Goal: Task Accomplishment & Management: Manage account settings

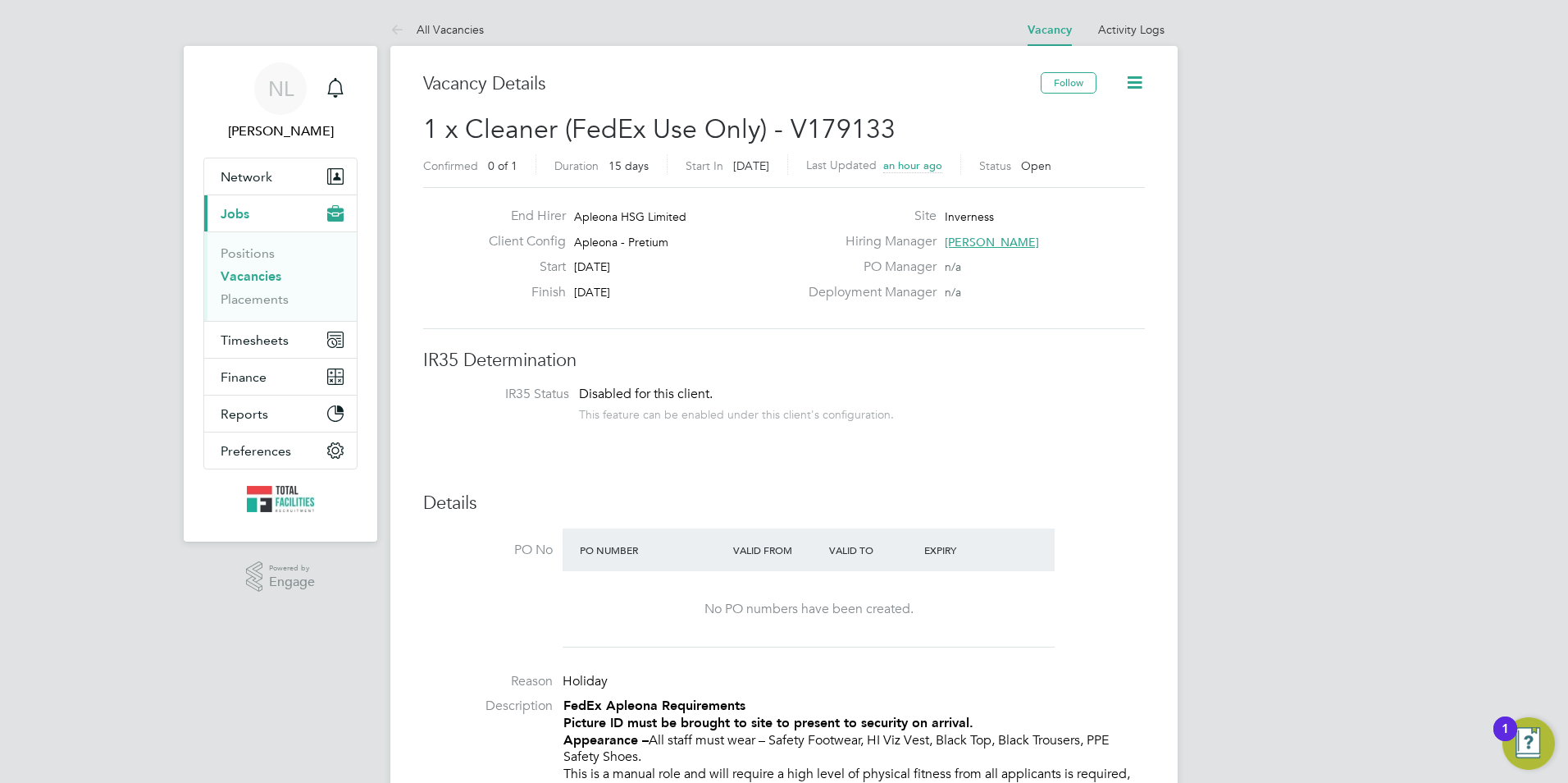
scroll to position [49, 115]
click at [458, 35] on link "All Vacancies" at bounding box center [437, 30] width 93 height 15
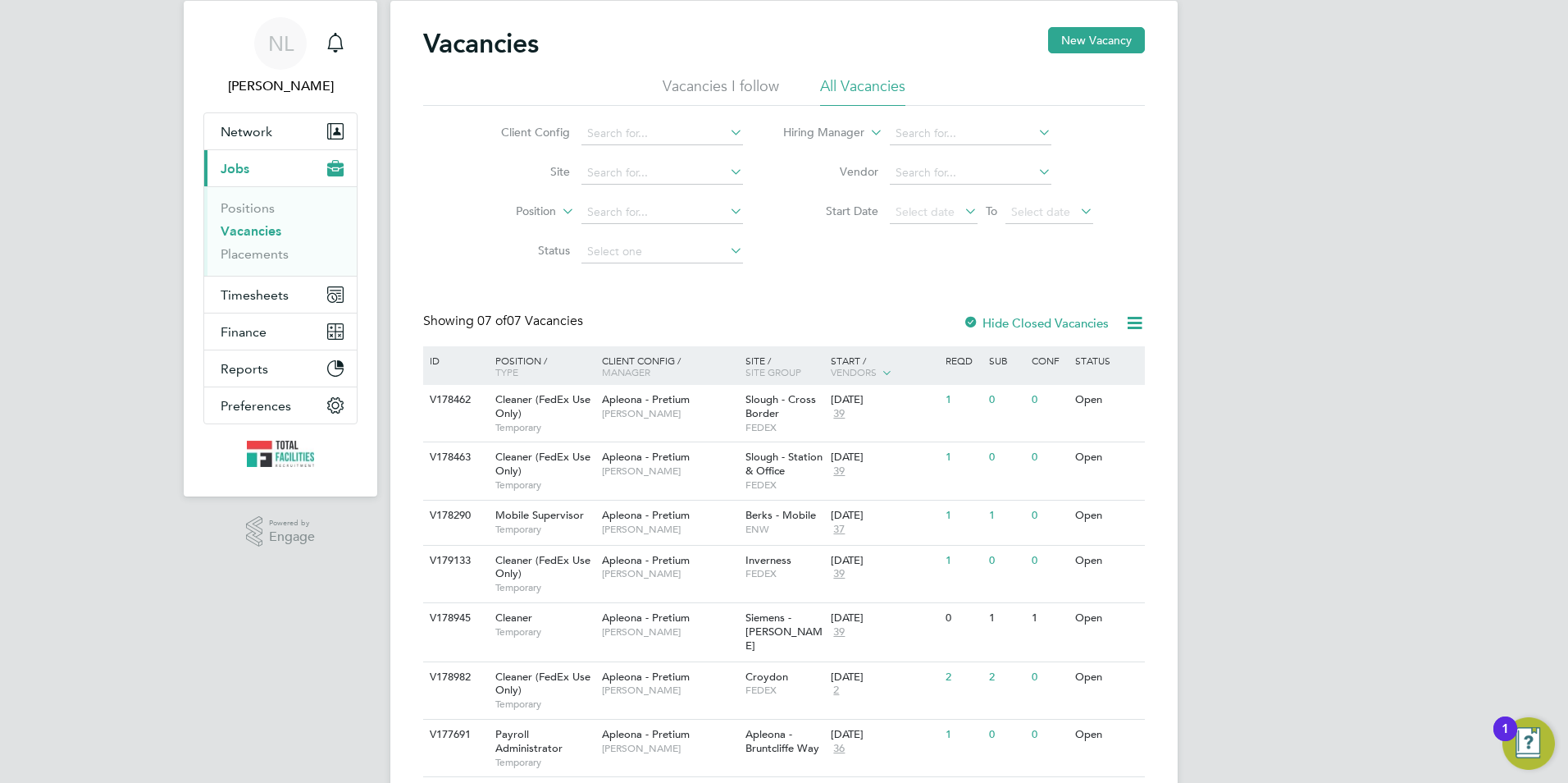
scroll to position [85, 0]
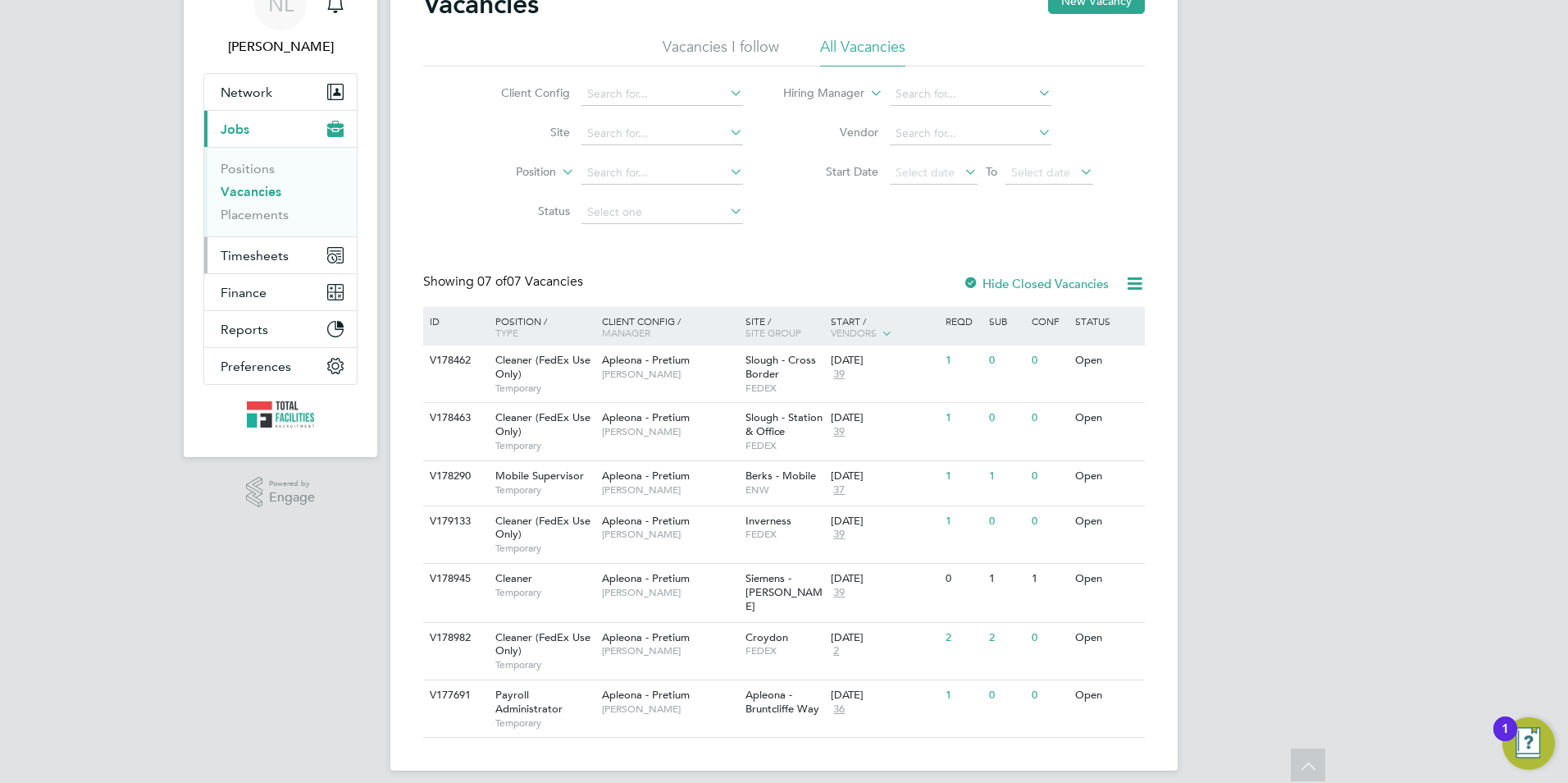
click at [234, 272] on button "Timesheets" at bounding box center [281, 255] width 153 height 36
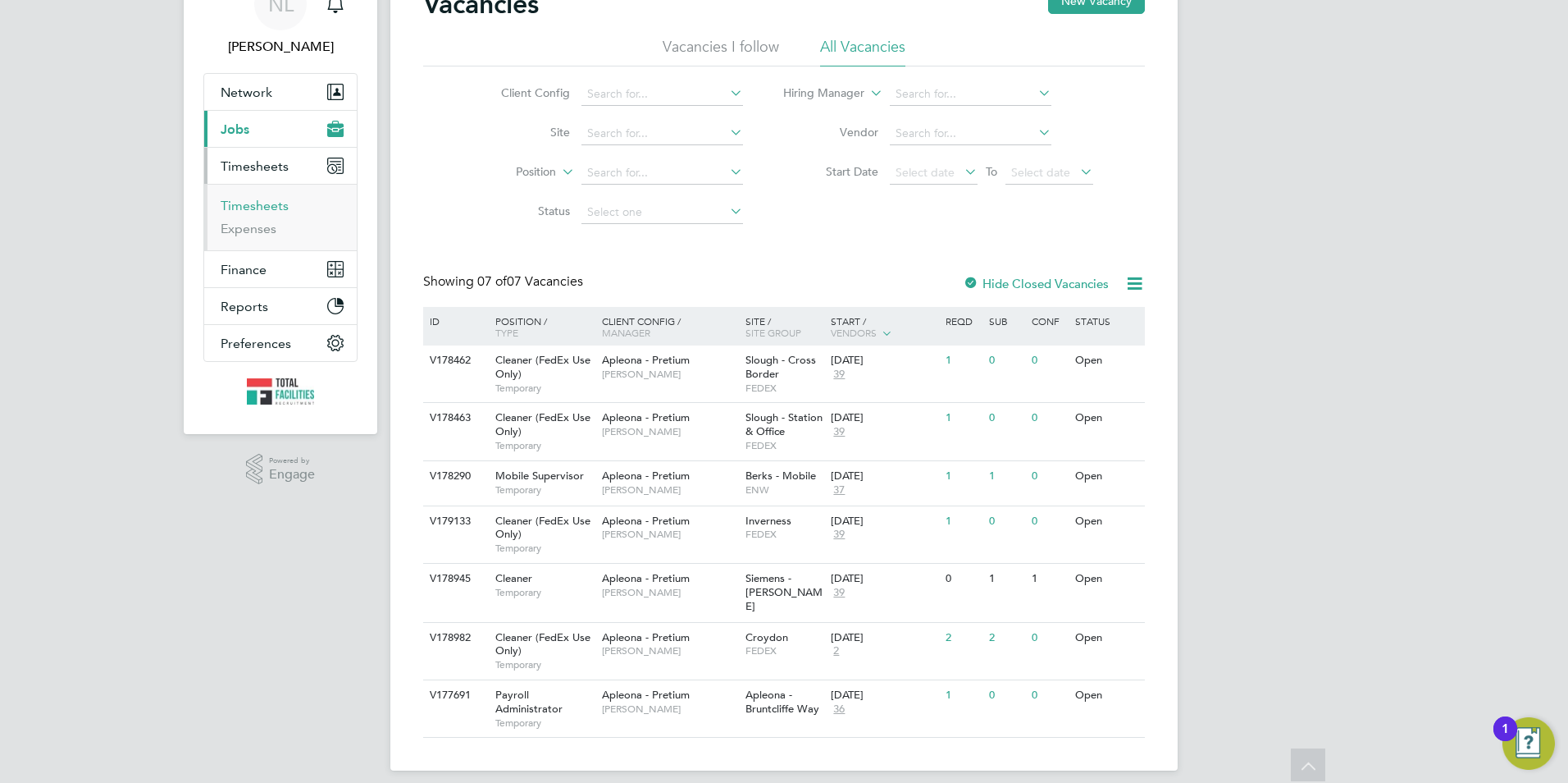
click at [250, 199] on link "Timesheets" at bounding box center [254, 205] width 68 height 16
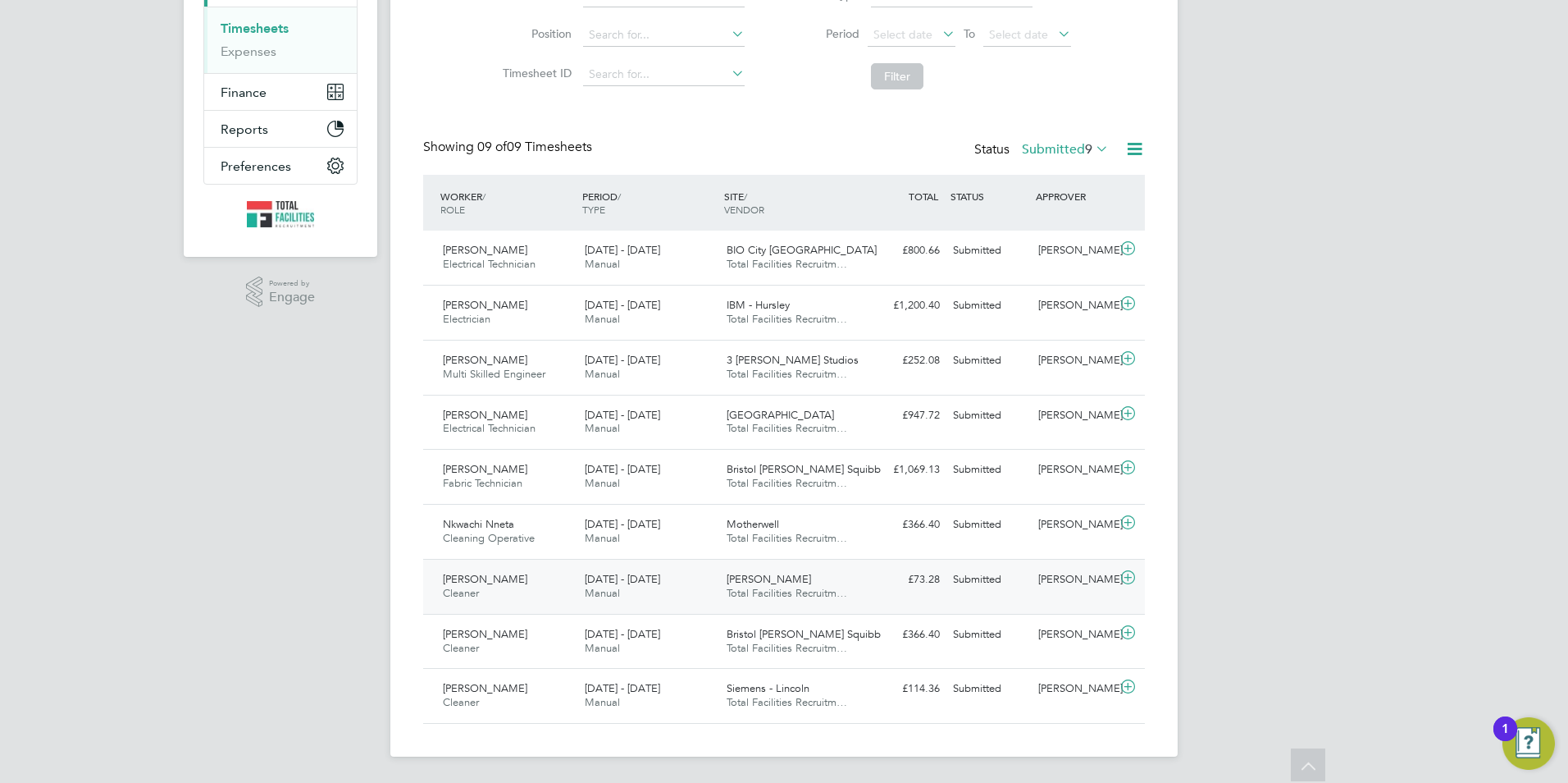
click at [1126, 571] on icon at bounding box center [1128, 578] width 21 height 13
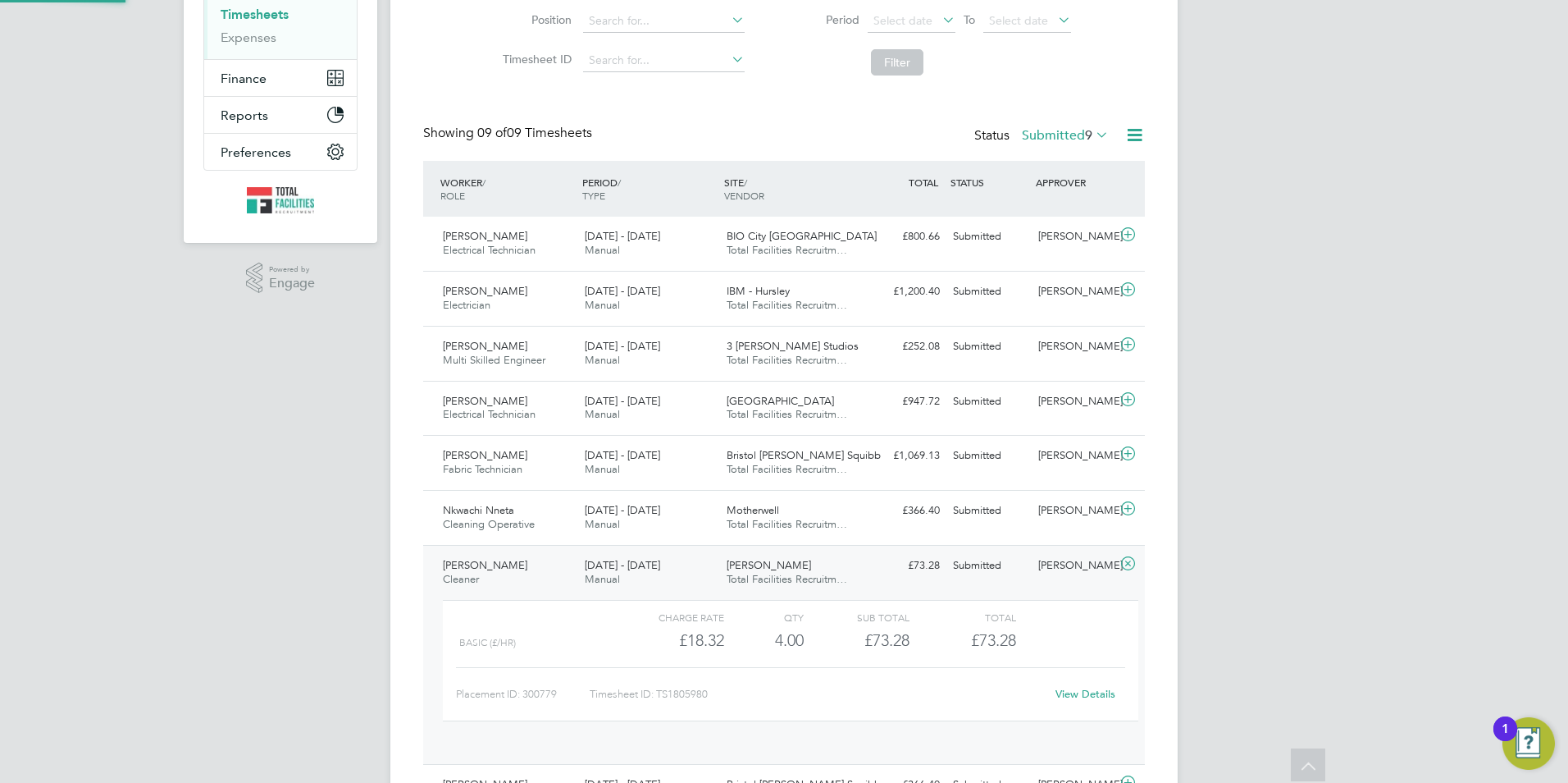
scroll to position [28, 160]
click at [1075, 701] on link "View Details" at bounding box center [1085, 693] width 60 height 14
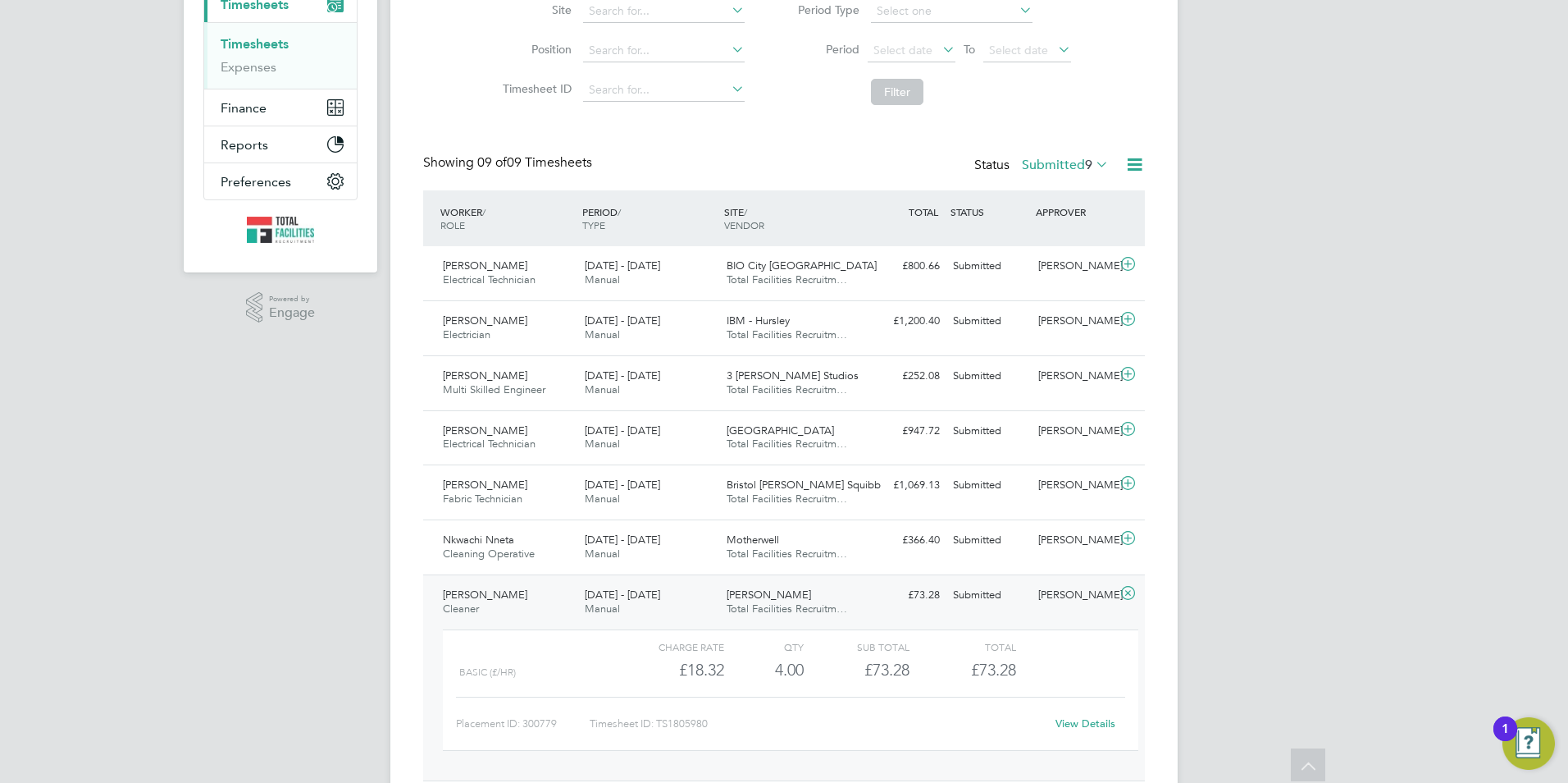
scroll to position [232, 0]
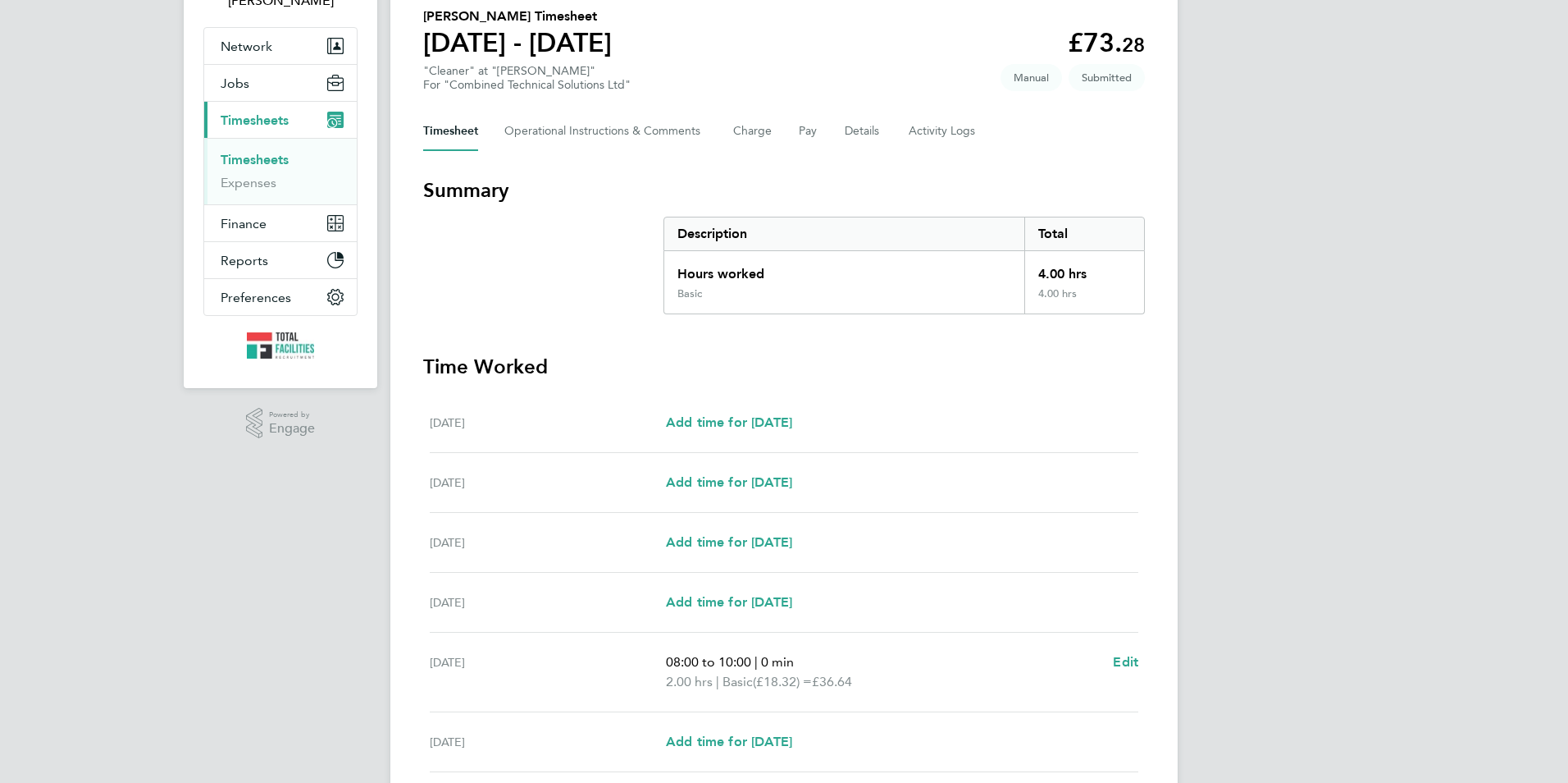
scroll to position [246, 0]
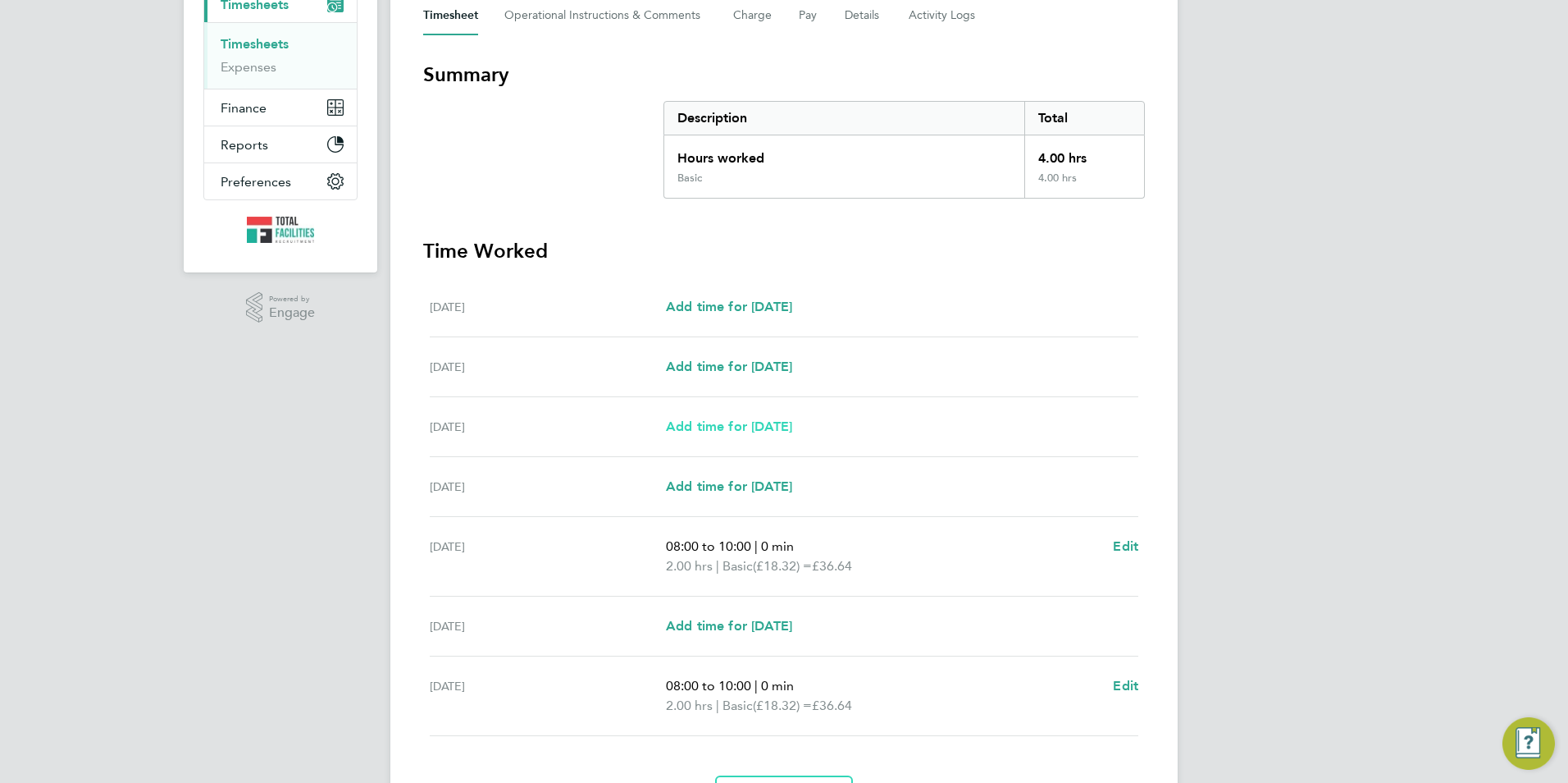
click at [736, 418] on span "Add time for Mon 18 Aug" at bounding box center [728, 426] width 126 height 16
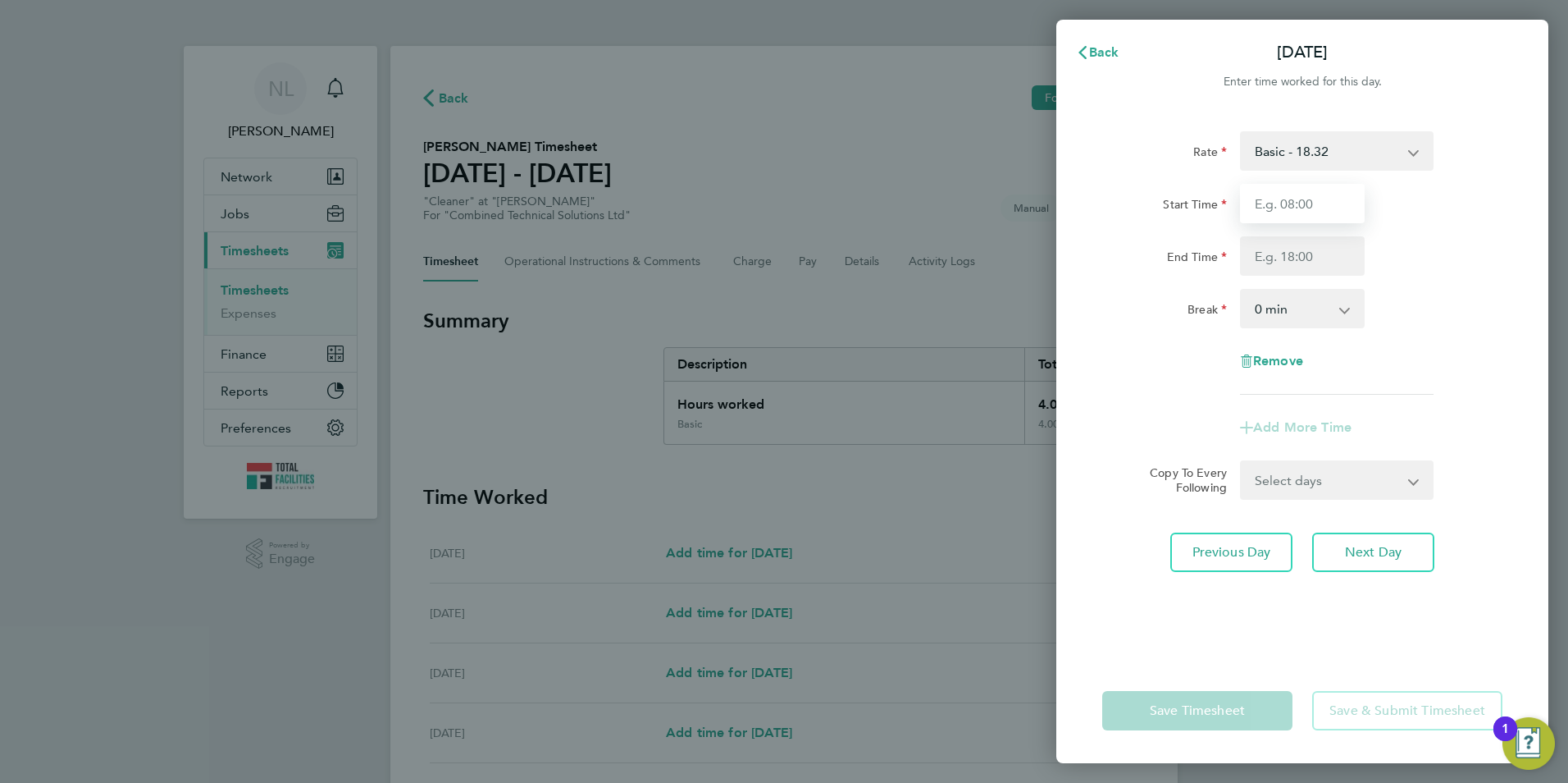
click at [1287, 202] on input "Start Time" at bounding box center [1302, 203] width 125 height 39
type input "08:00"
click at [1265, 255] on input "End Time" at bounding box center [1302, 256] width 125 height 39
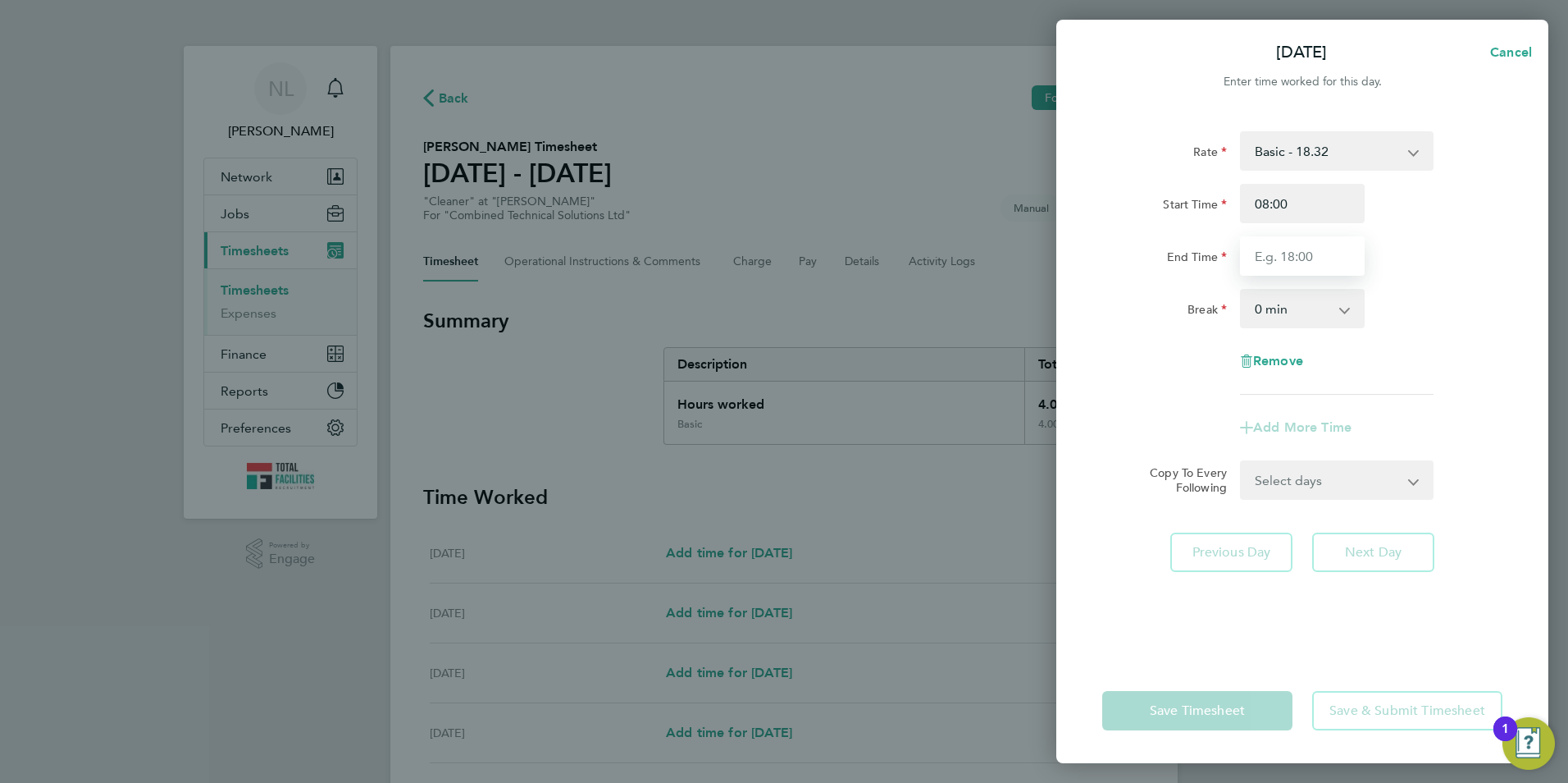
type input "`"
type input "10:00"
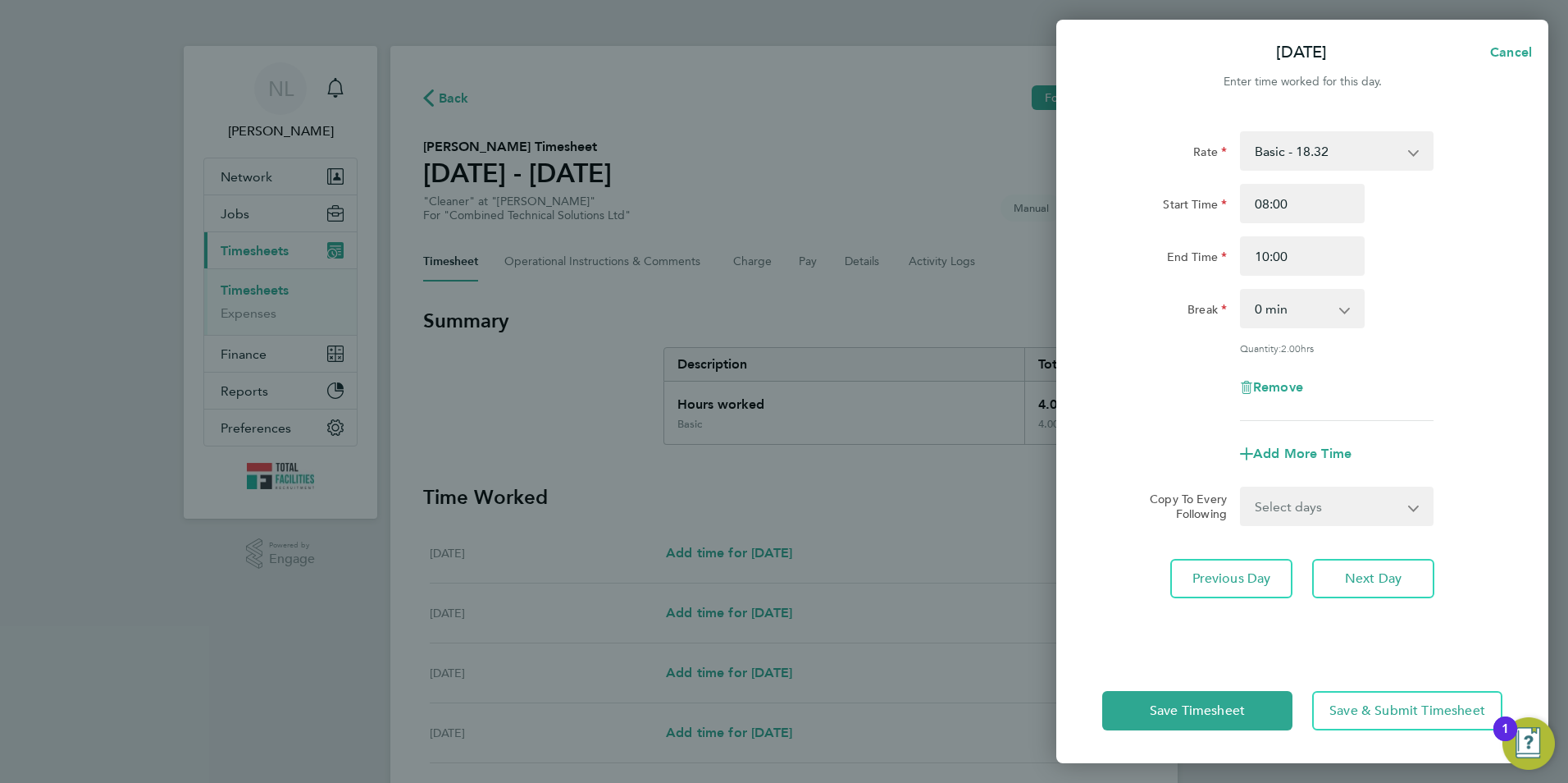
click at [1491, 202] on div "Start Time 08:00" at bounding box center [1301, 203] width 413 height 39
click at [1388, 716] on span "Save & Submit Timesheet" at bounding box center [1407, 711] width 156 height 17
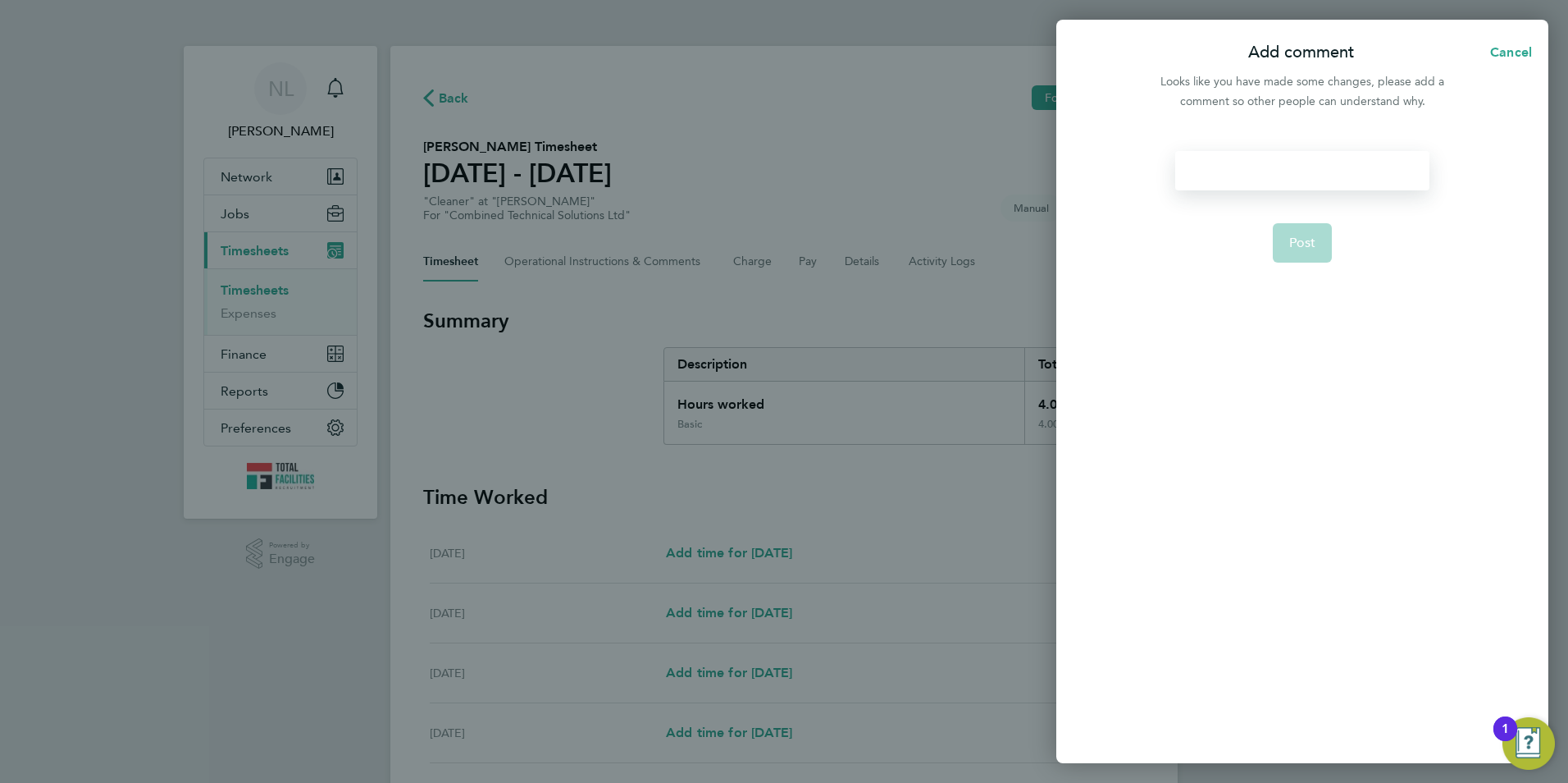
click at [1235, 168] on div at bounding box center [1302, 171] width 254 height 39
click at [1238, 171] on div at bounding box center [1302, 171] width 254 height 39
click at [1297, 265] on span "Post" at bounding box center [1302, 263] width 27 height 17
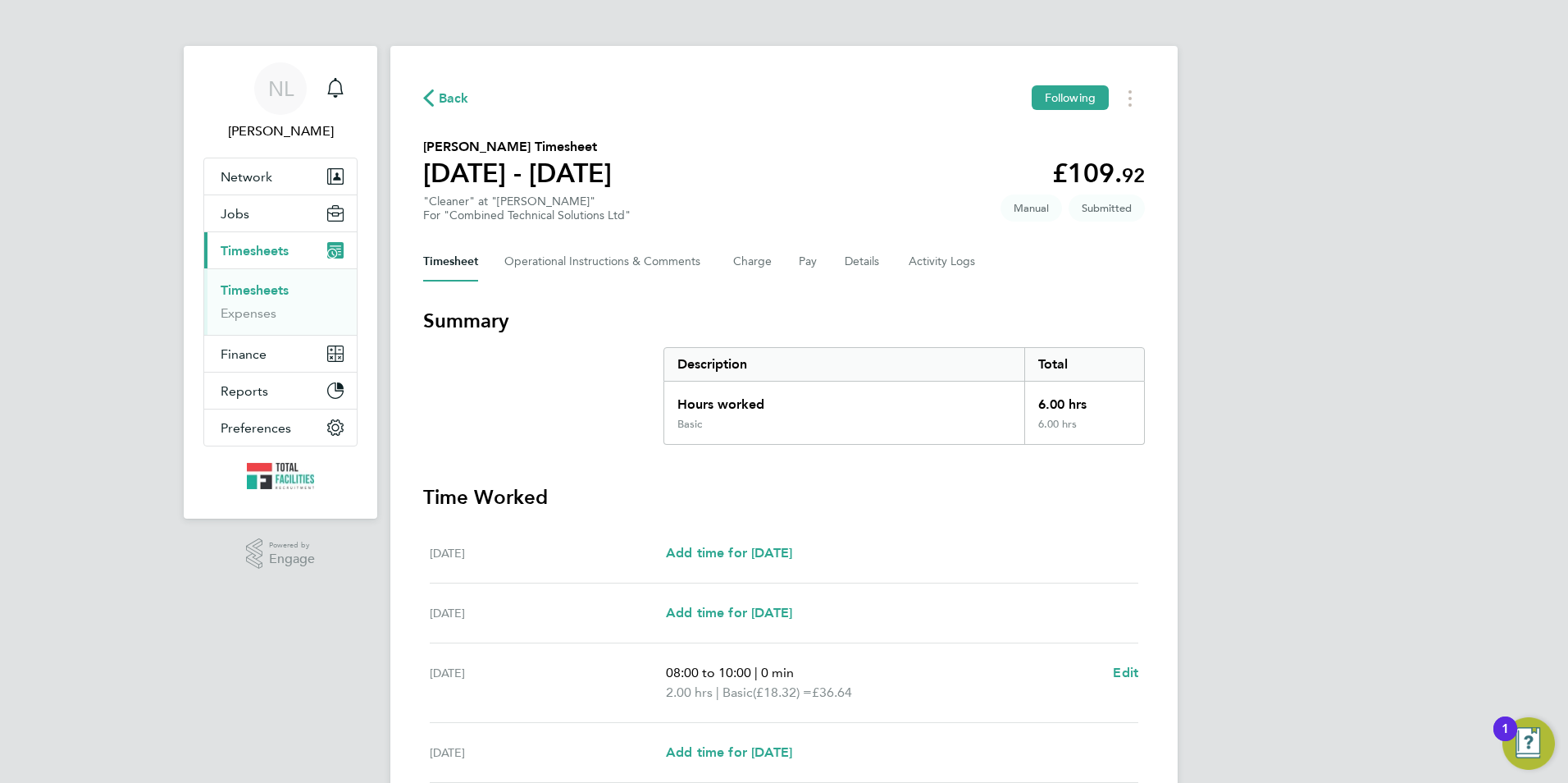
click at [444, 95] on span "Back" at bounding box center [453, 98] width 31 height 20
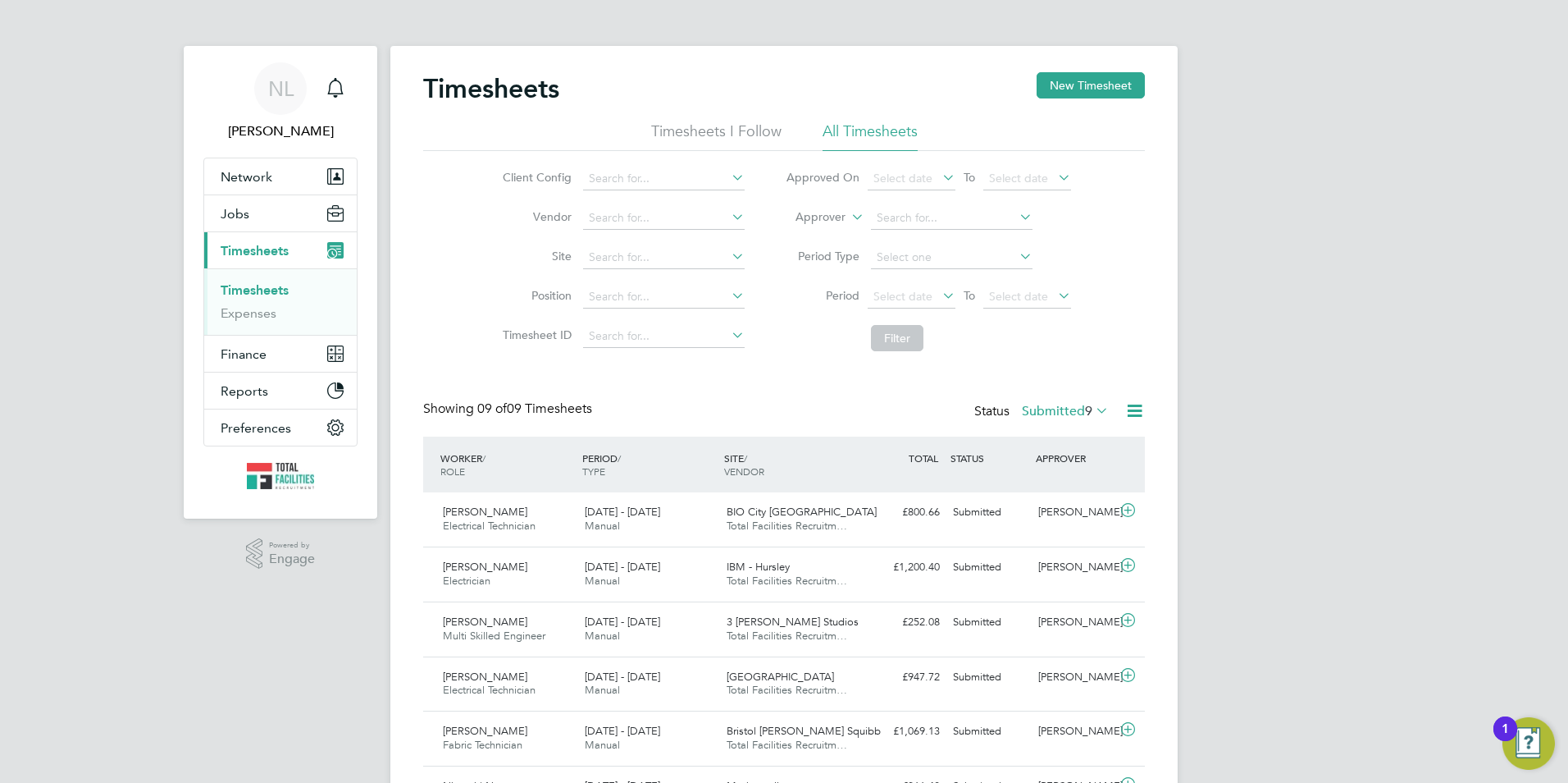
click at [1090, 411] on span "9" at bounding box center [1089, 412] width 7 height 17
click at [1002, 343] on li "Filter" at bounding box center [928, 338] width 326 height 43
drag, startPoint x: 1027, startPoint y: 401, endPoint x: 1027, endPoint y: 392, distance: 9.0
click at [1021, 390] on div "Timesheets New Timesheet Timesheets I Follow All Timesheets Client Config Vendo…" at bounding box center [784, 528] width 722 height 913
click at [1032, 398] on div "Timesheets New Timesheet Timesheets I Follow All Timesheets Client Config Vendo…" at bounding box center [784, 528] width 722 height 913
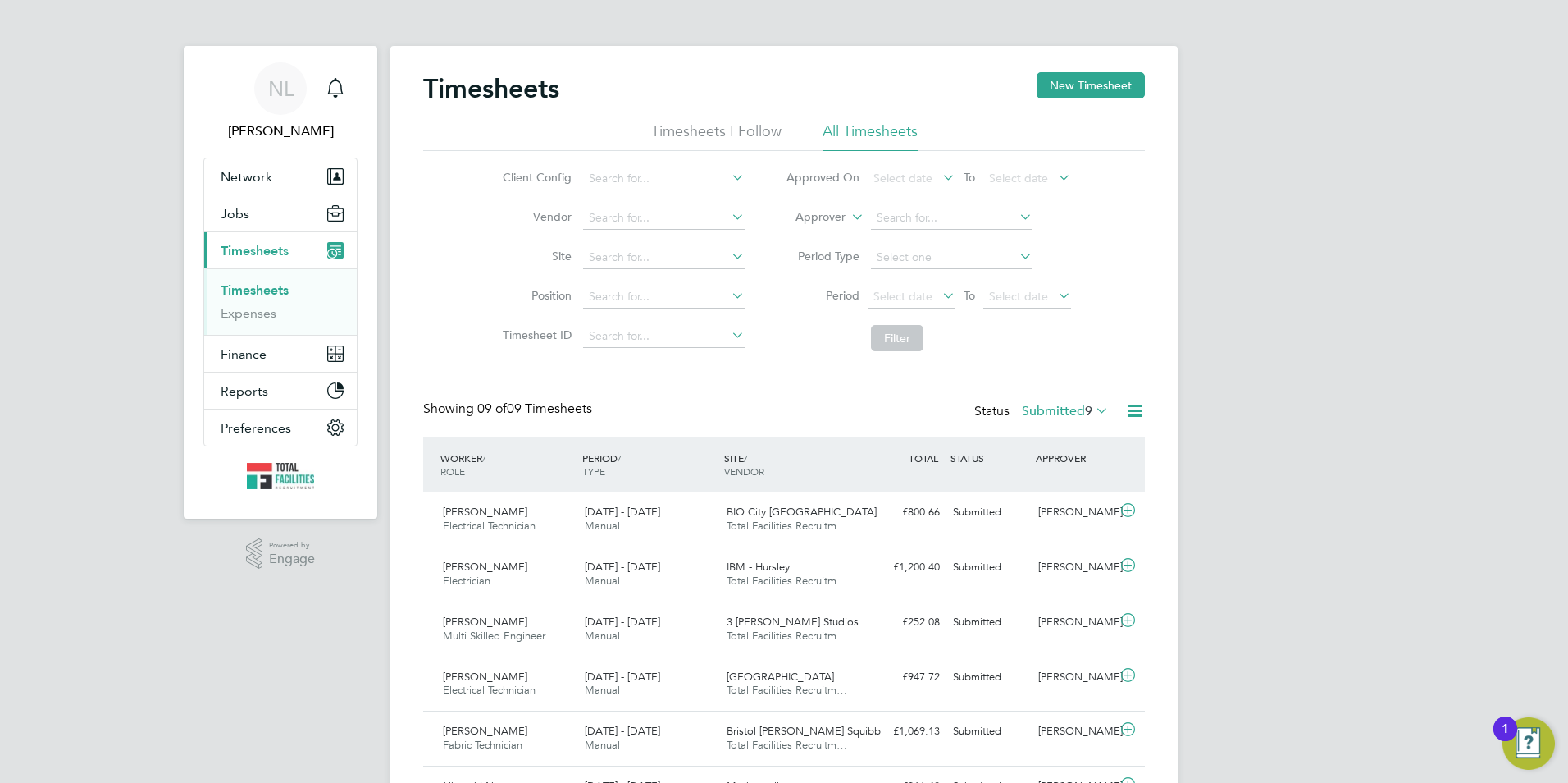
click at [1035, 418] on label "Submitted 9" at bounding box center [1064, 412] width 87 height 17
click at [1033, 543] on li "Rejected" at bounding box center [1041, 547] width 76 height 23
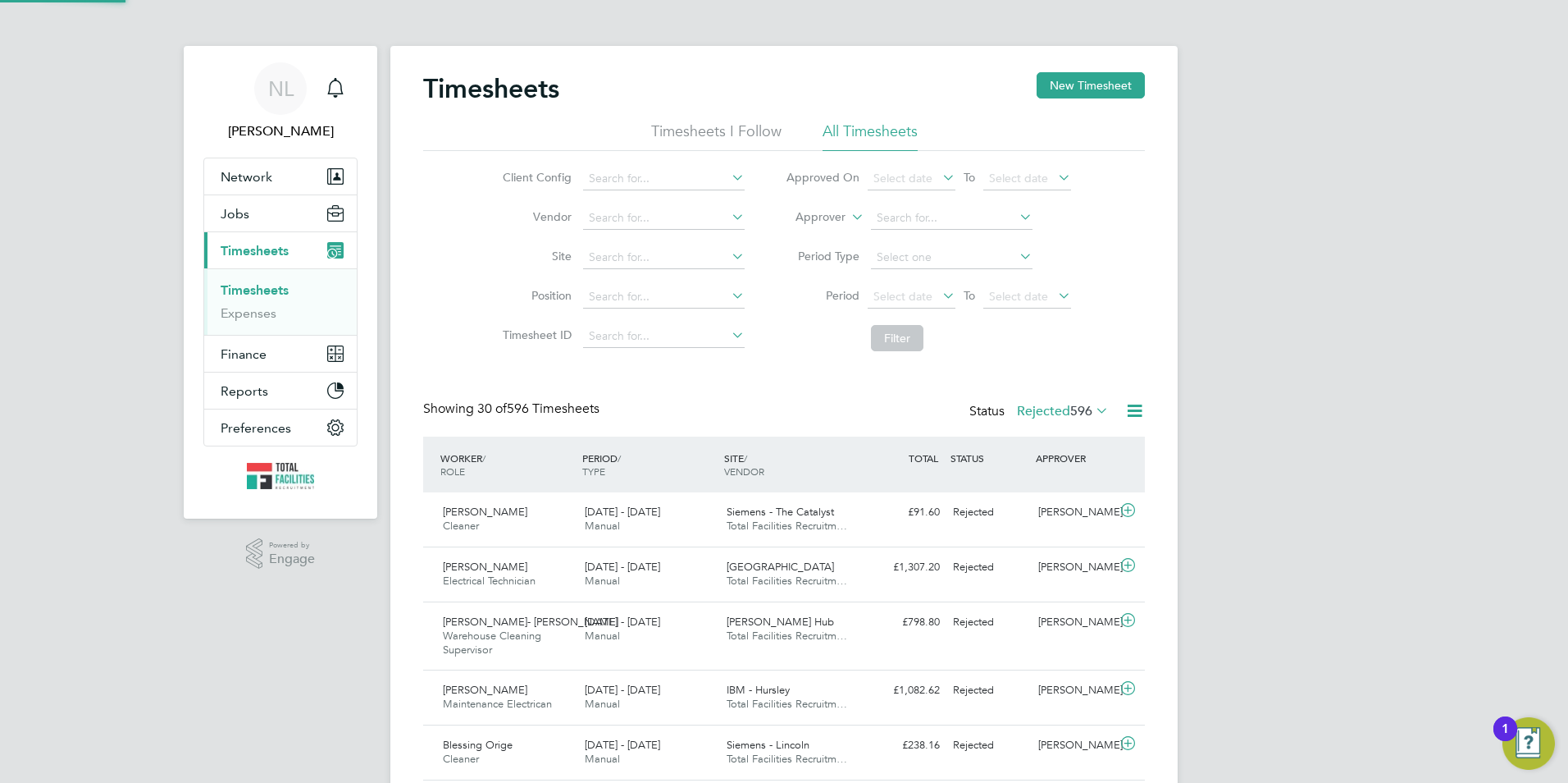
scroll to position [55, 143]
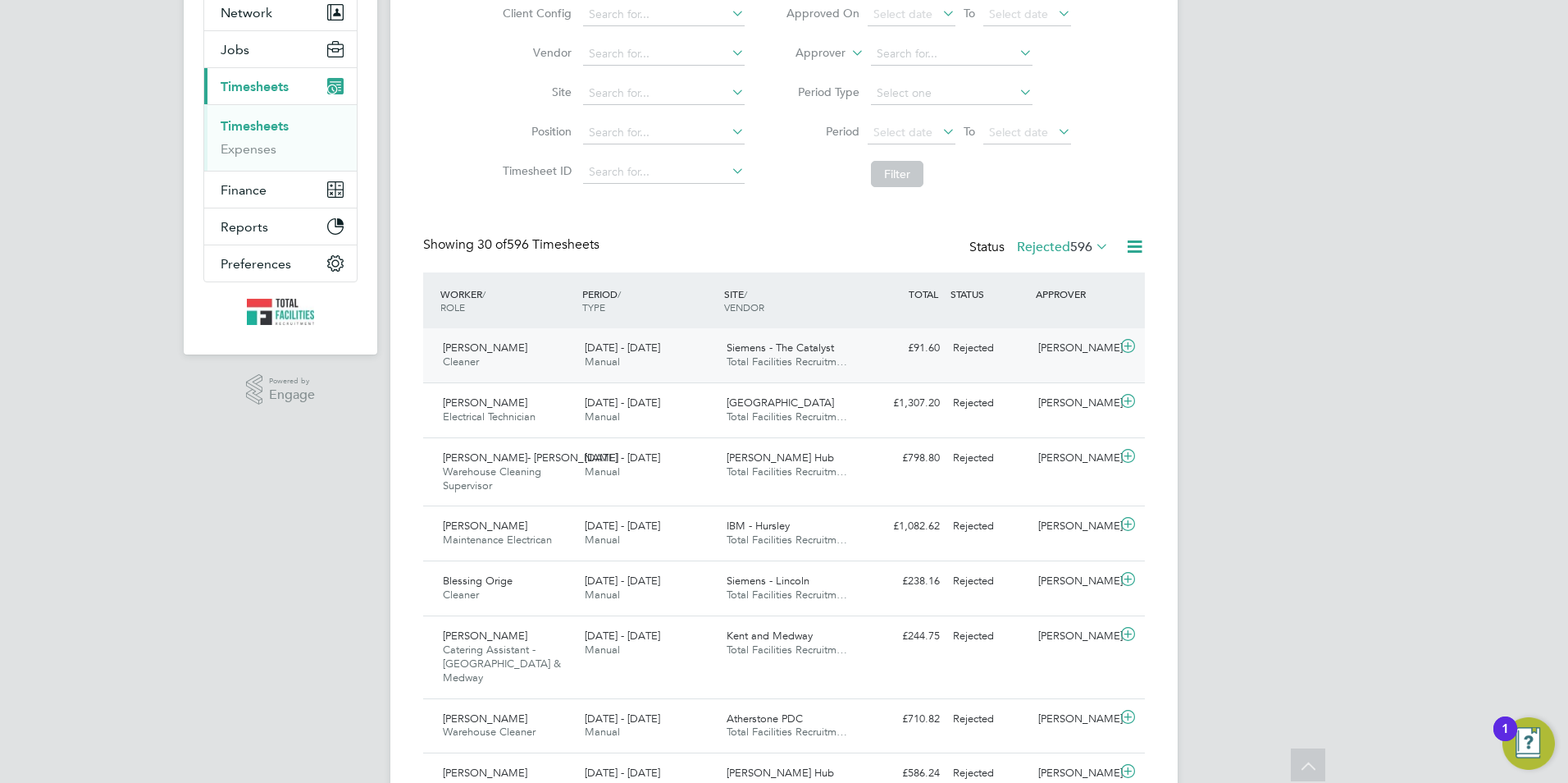
click at [953, 363] on div "Yeshi Jamba Cleaner 9 - 15 Aug 2025 9 - 15 Aug 2025 Manual Siemens - The Cataly…" at bounding box center [784, 356] width 722 height 54
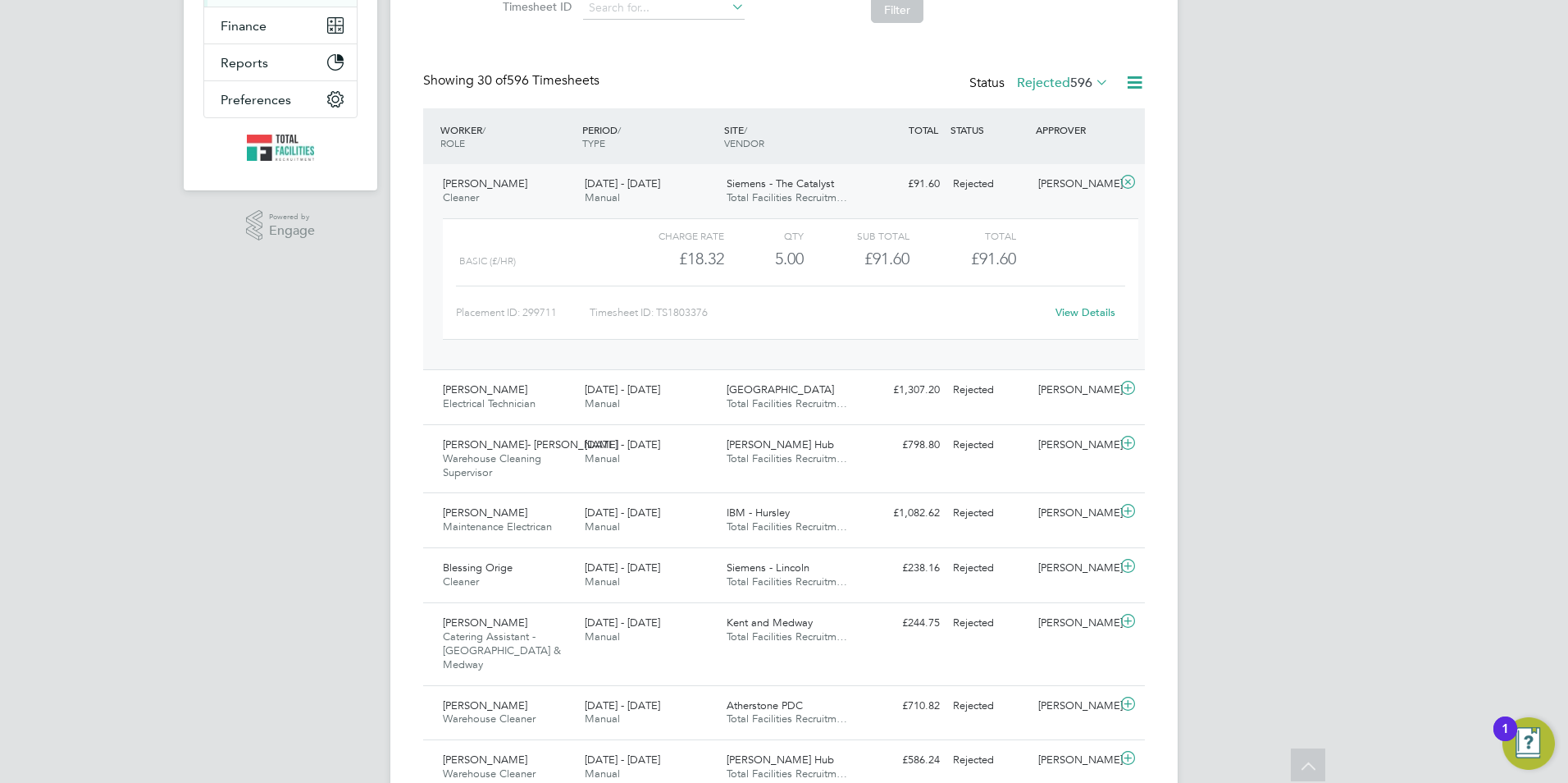
click at [1078, 85] on span "596" at bounding box center [1081, 83] width 22 height 17
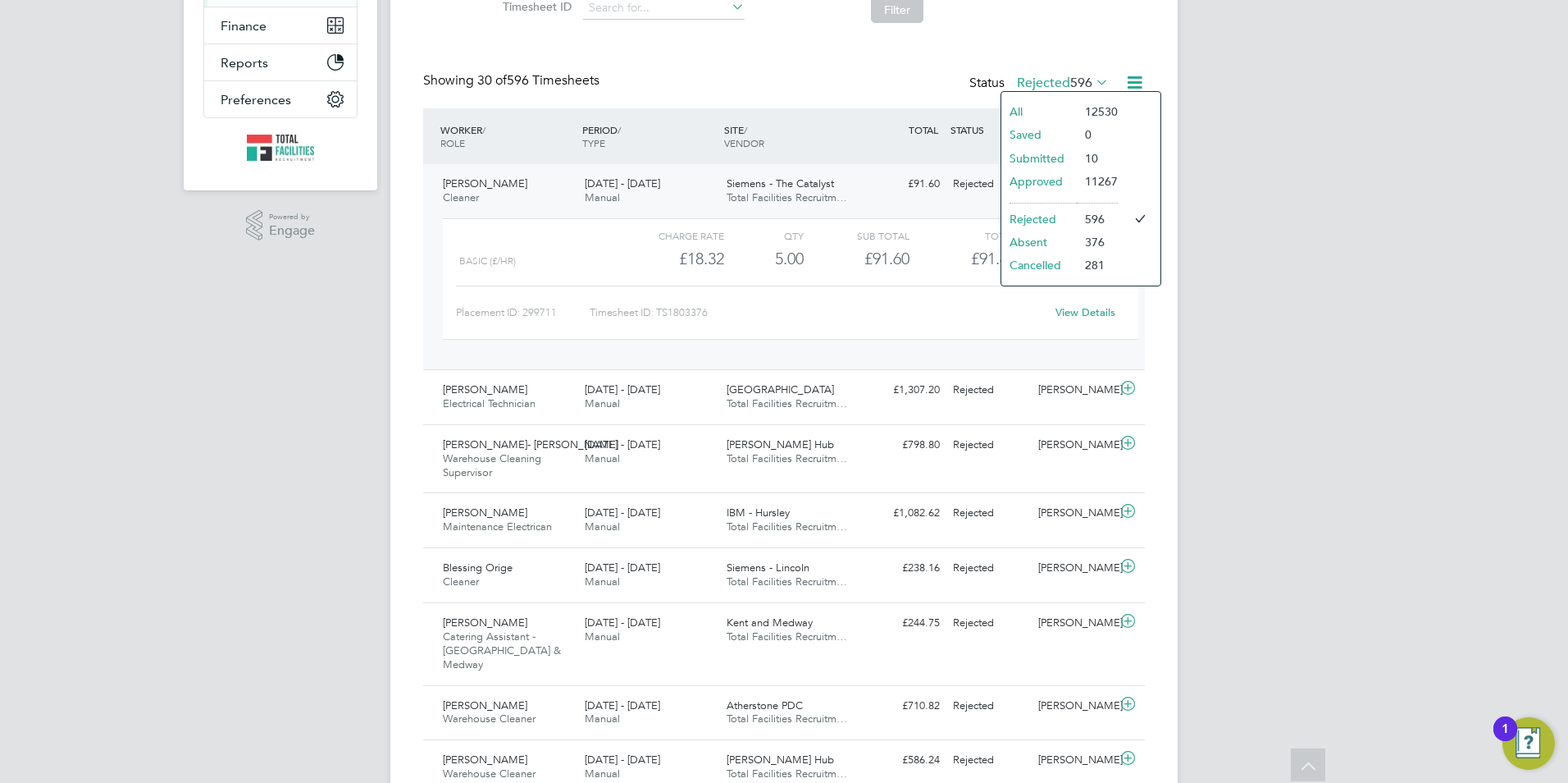
click at [1057, 180] on li "Approved" at bounding box center [1038, 181] width 76 height 23
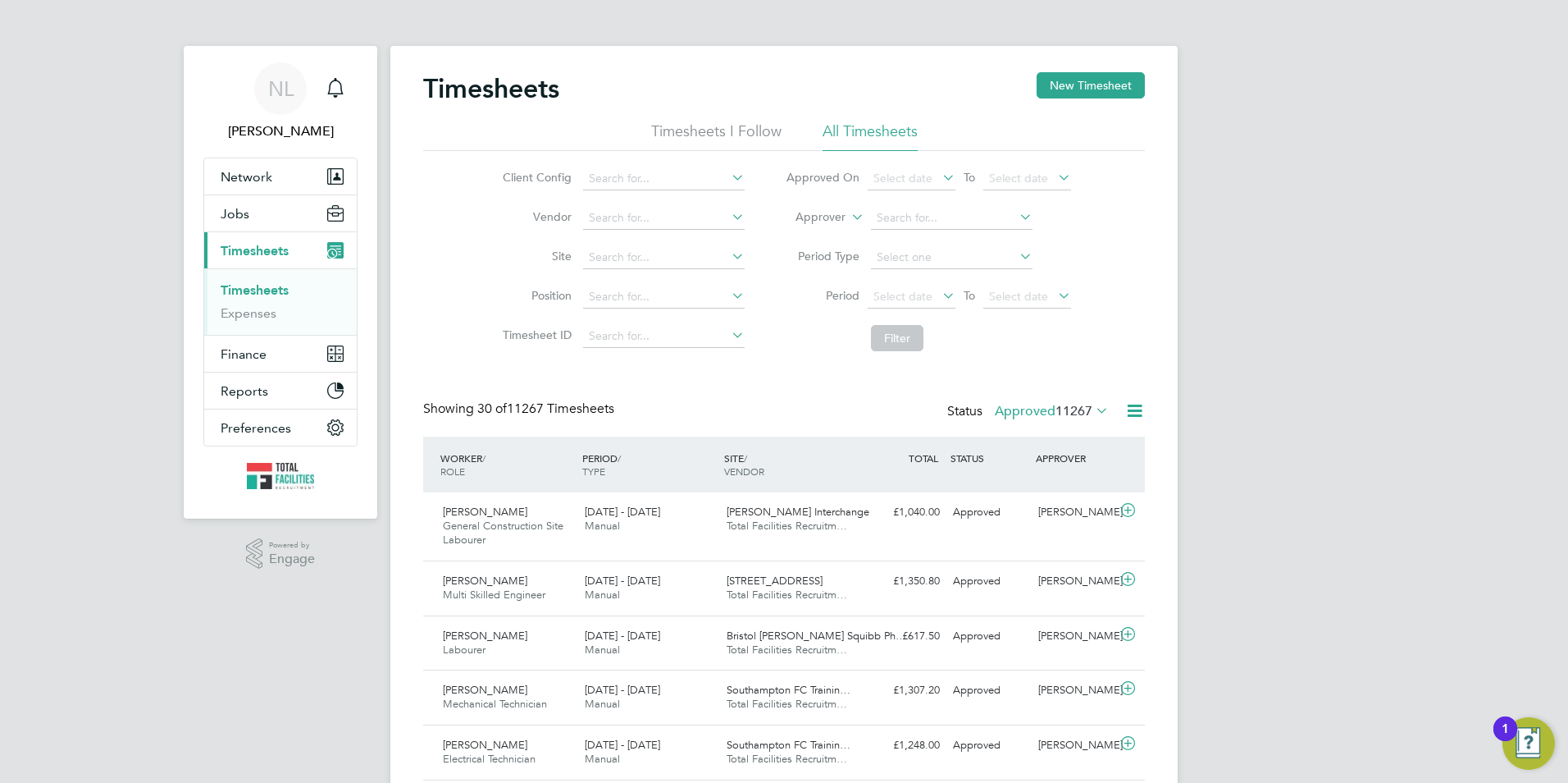
click at [1062, 404] on span "11267" at bounding box center [1074, 412] width 37 height 17
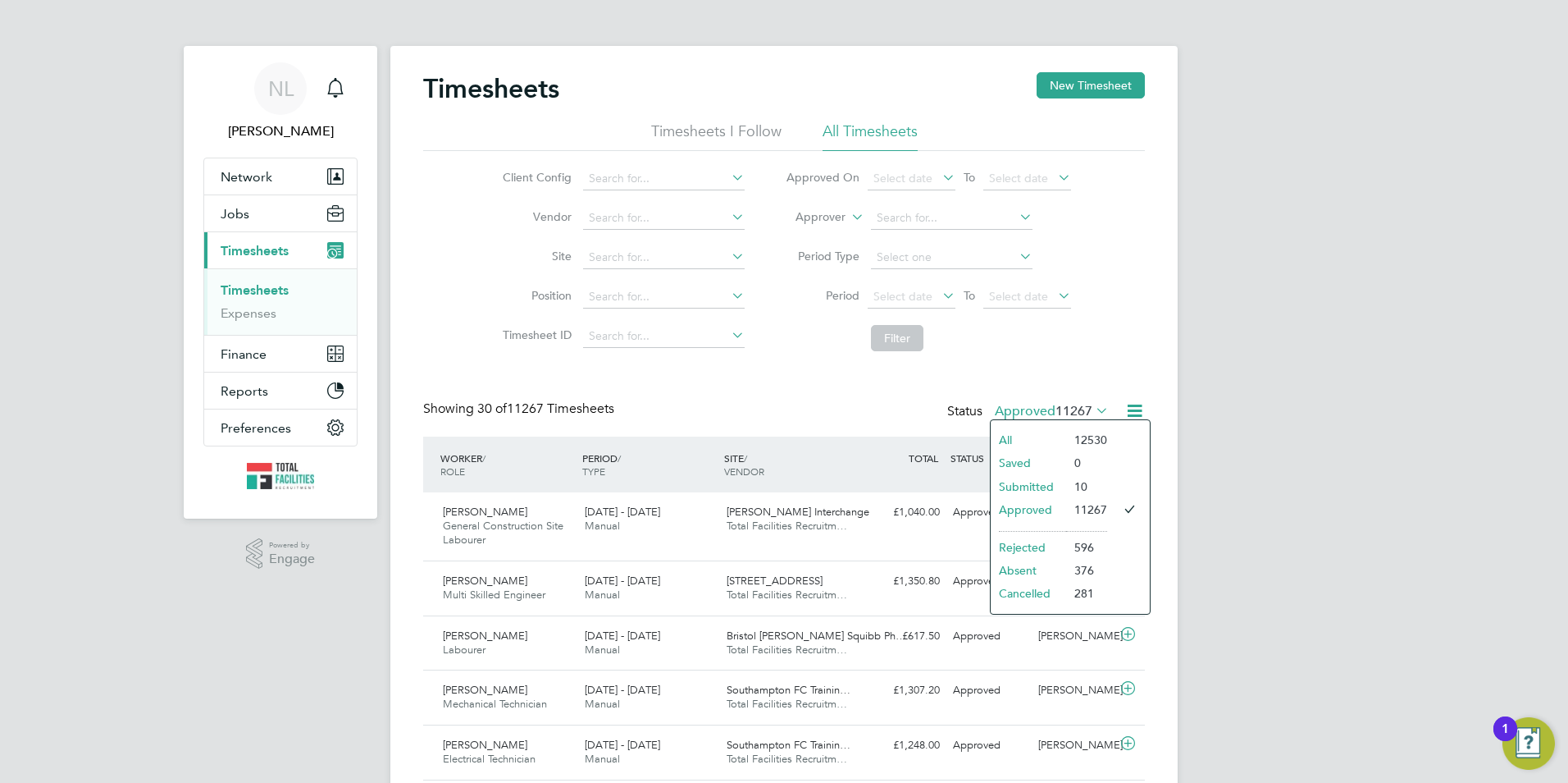
click at [1056, 485] on li "Submitted" at bounding box center [1028, 486] width 76 height 23
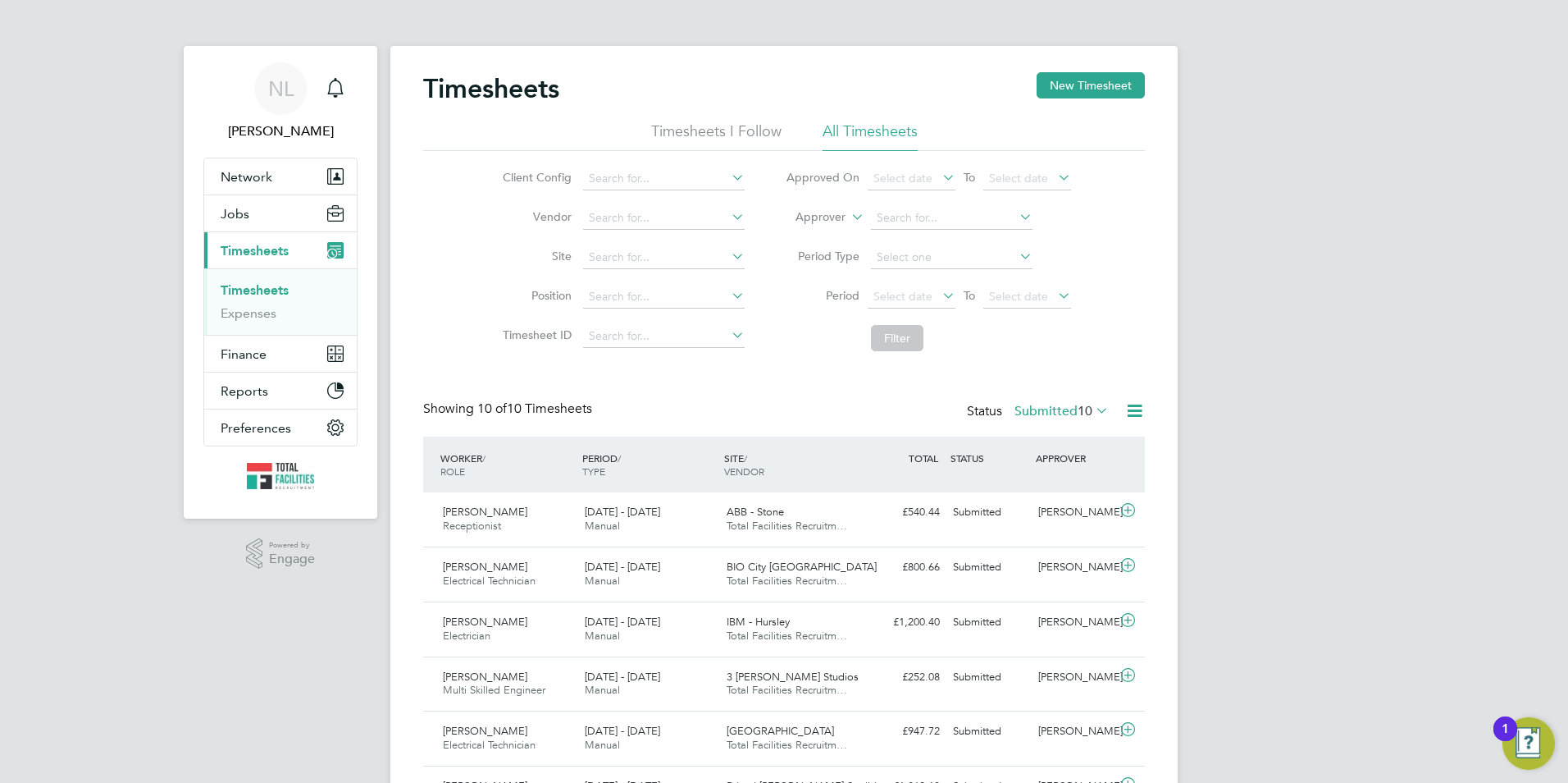
click at [1032, 413] on label "Submitted 10" at bounding box center [1061, 412] width 94 height 17
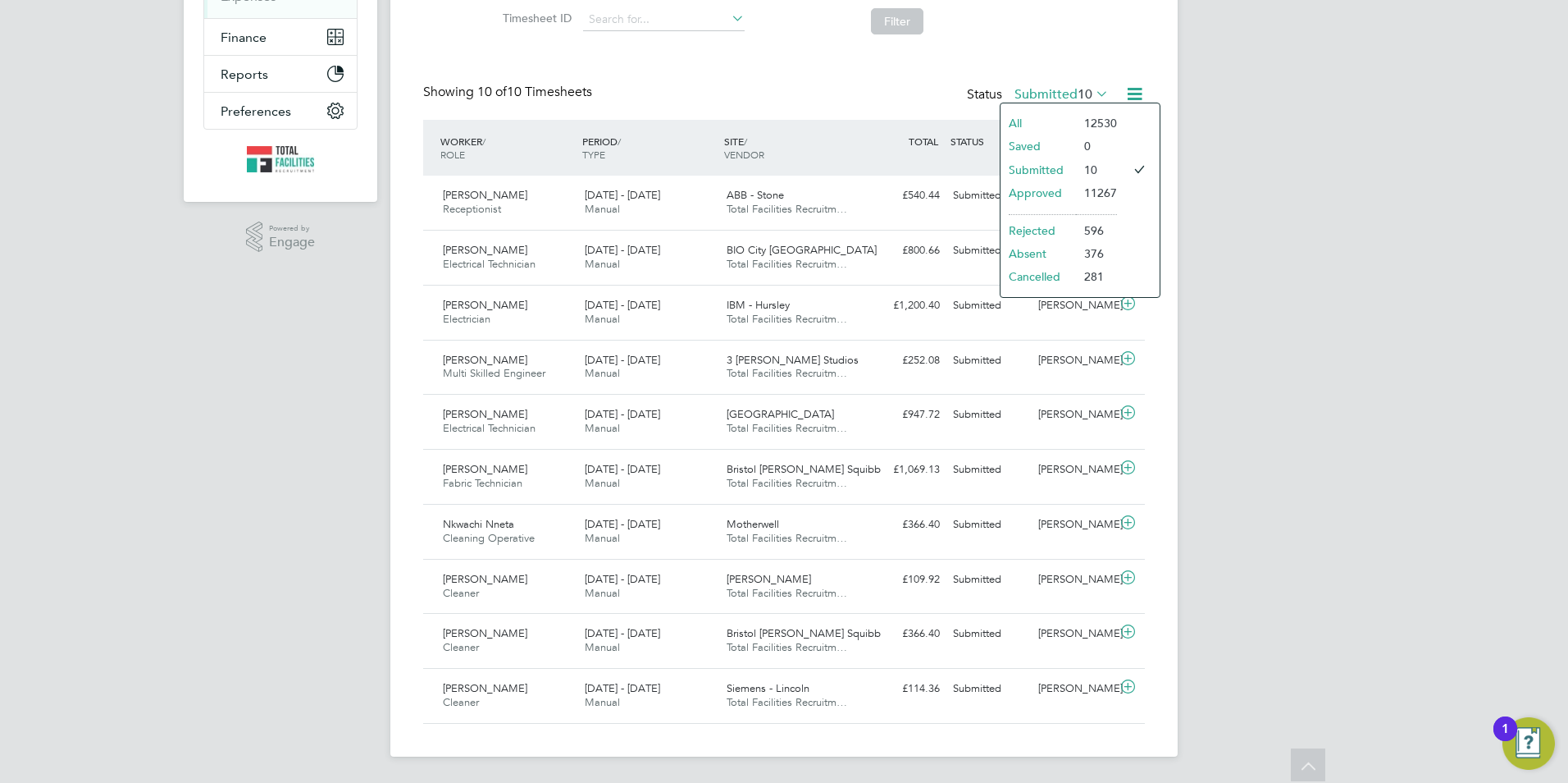
scroll to position [0, 0]
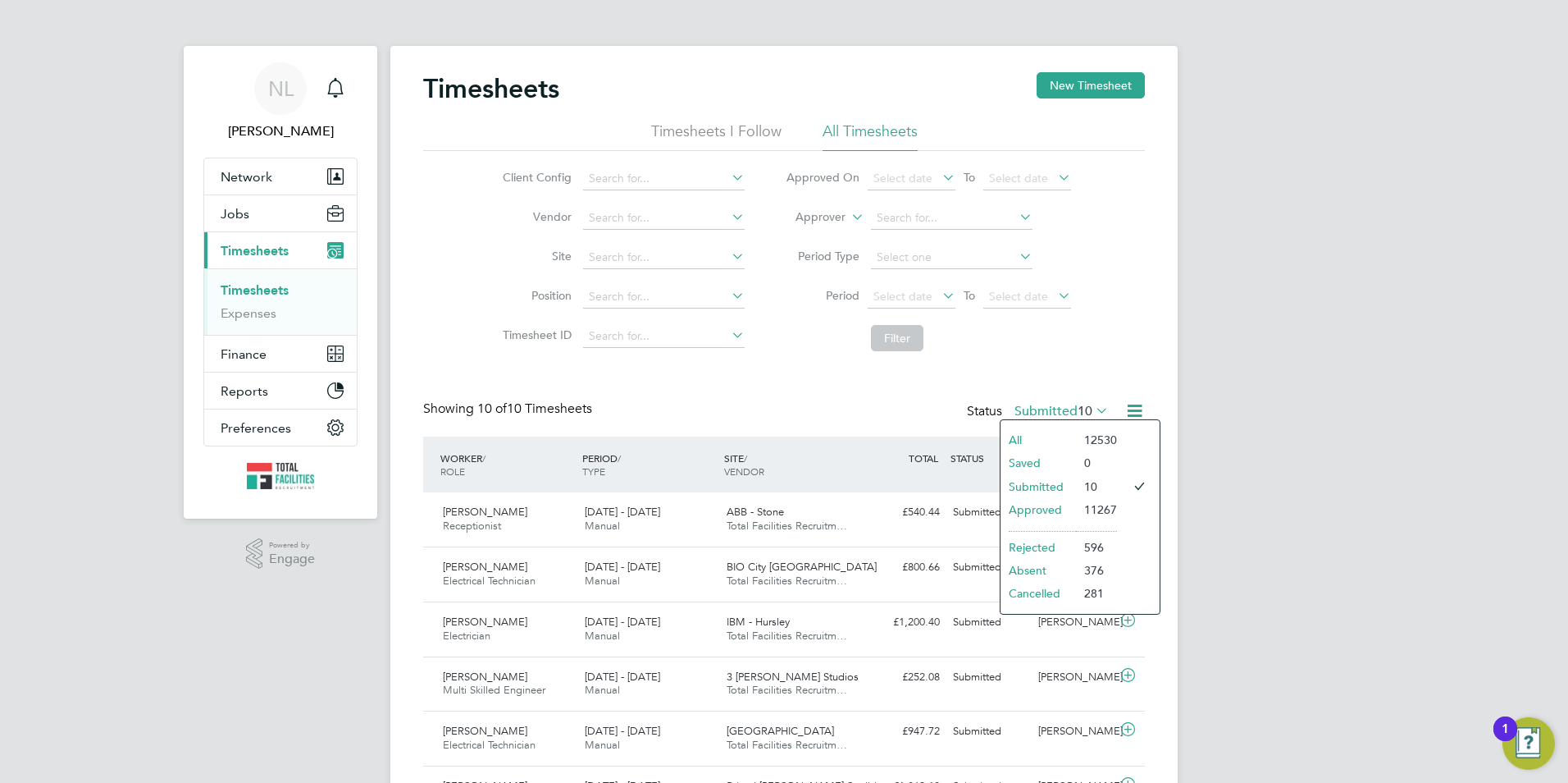
click at [927, 378] on div "Timesheets New Timesheet Timesheets I Follow All Timesheets Client Config Vendo…" at bounding box center [784, 555] width 722 height 968
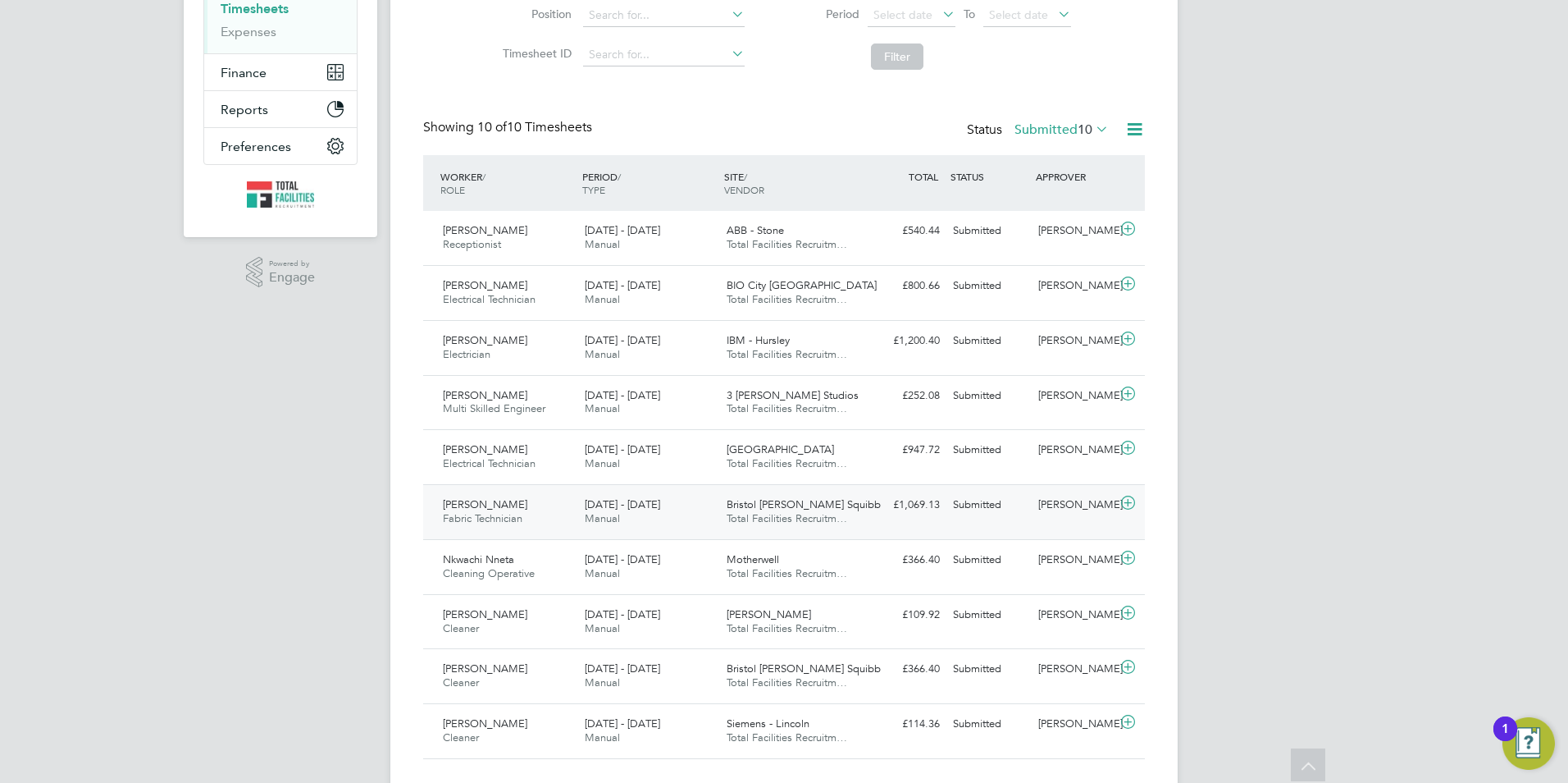
scroll to position [330, 0]
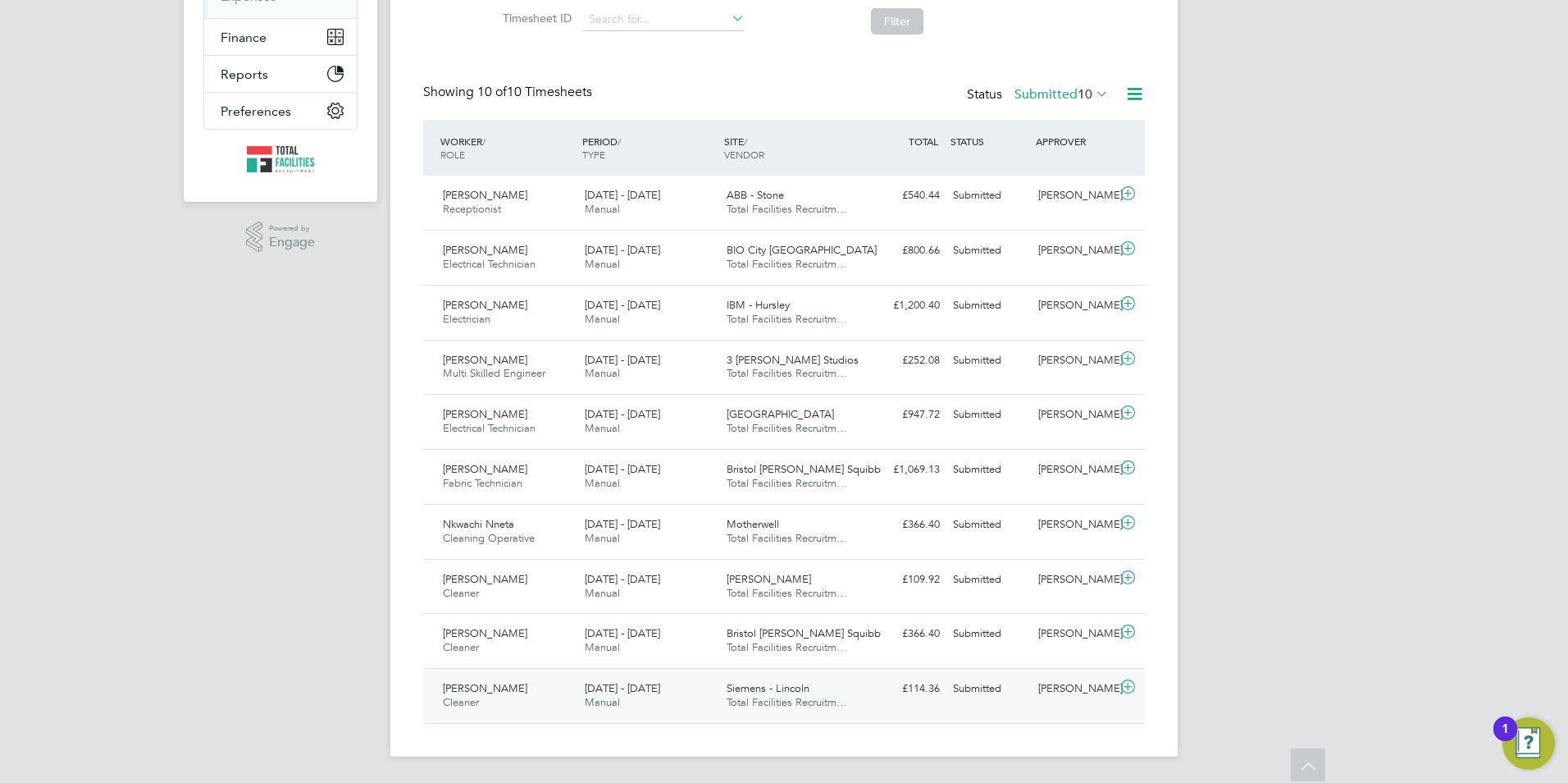
click at [1123, 689] on icon at bounding box center [1128, 687] width 21 height 13
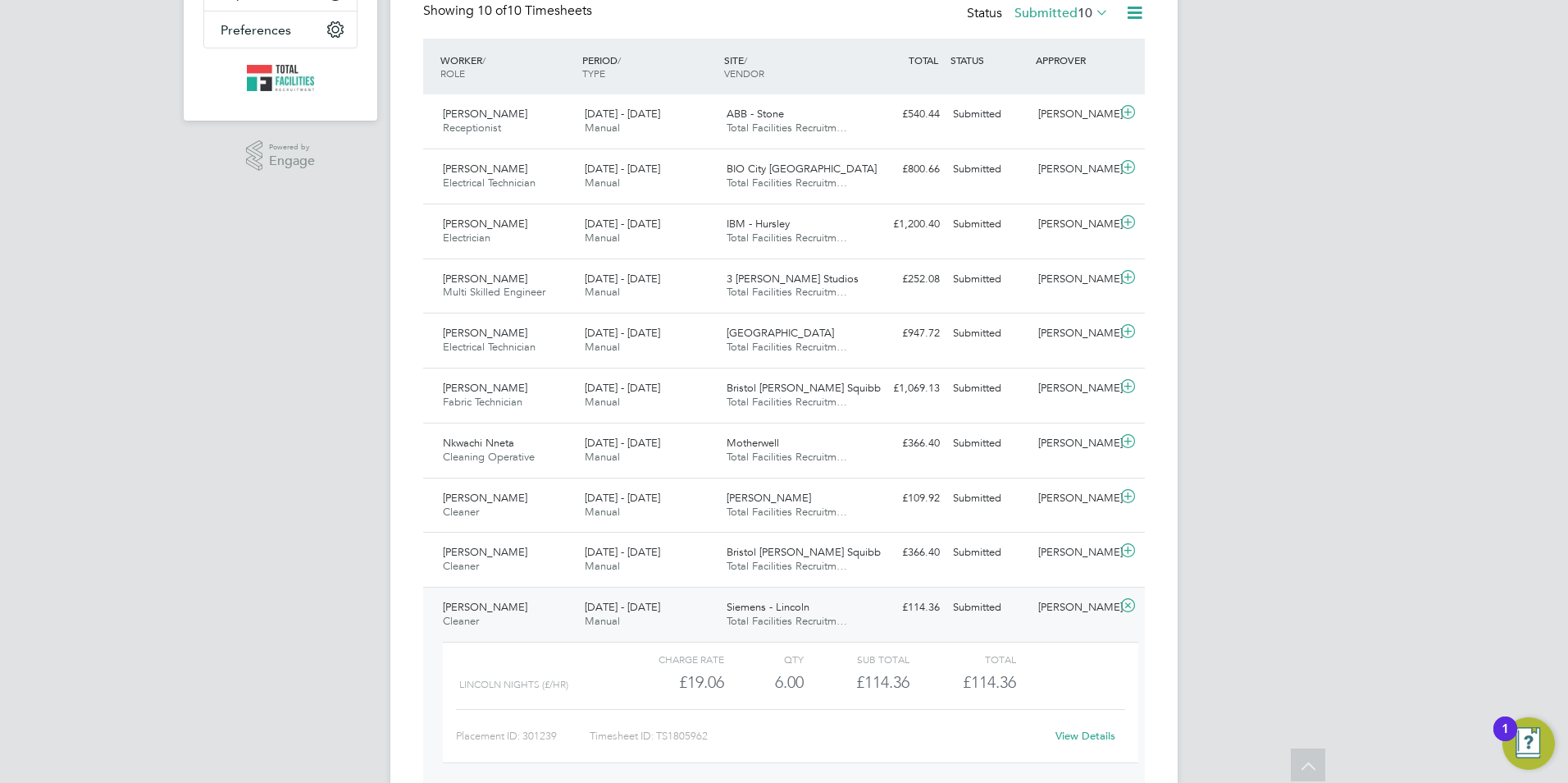
scroll to position [482, 0]
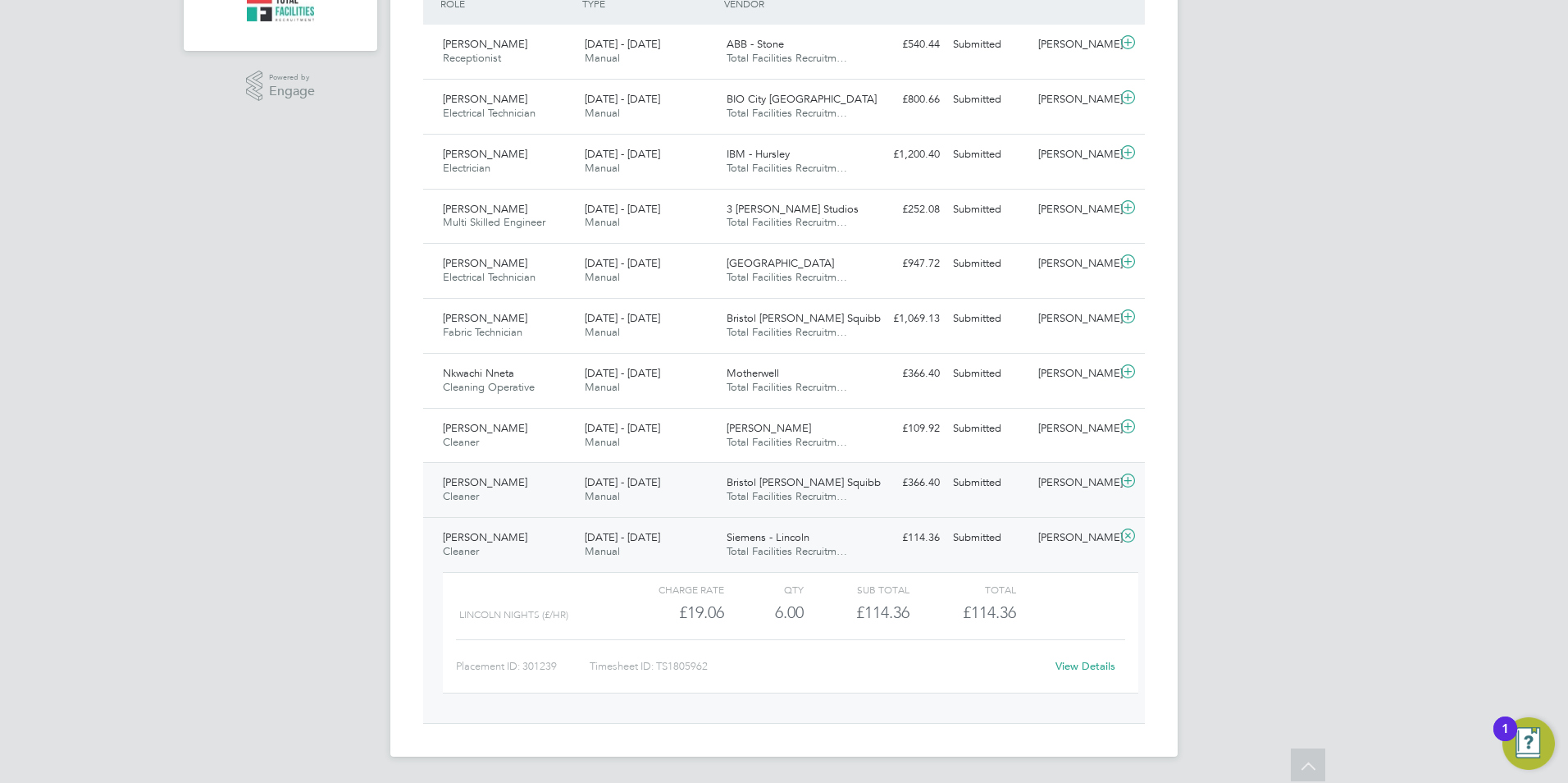
click at [1121, 476] on icon at bounding box center [1128, 481] width 21 height 13
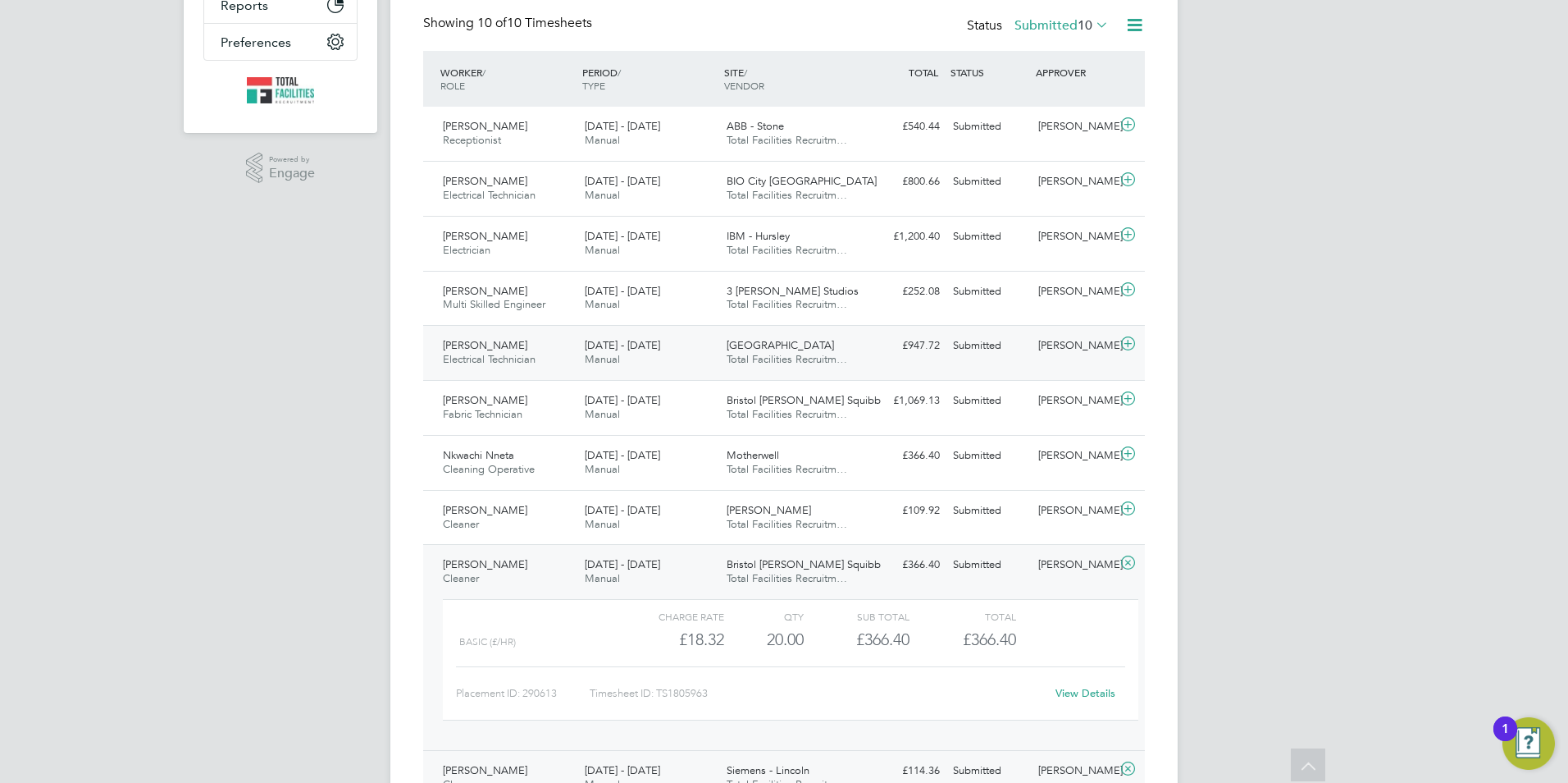
scroll to position [235, 0]
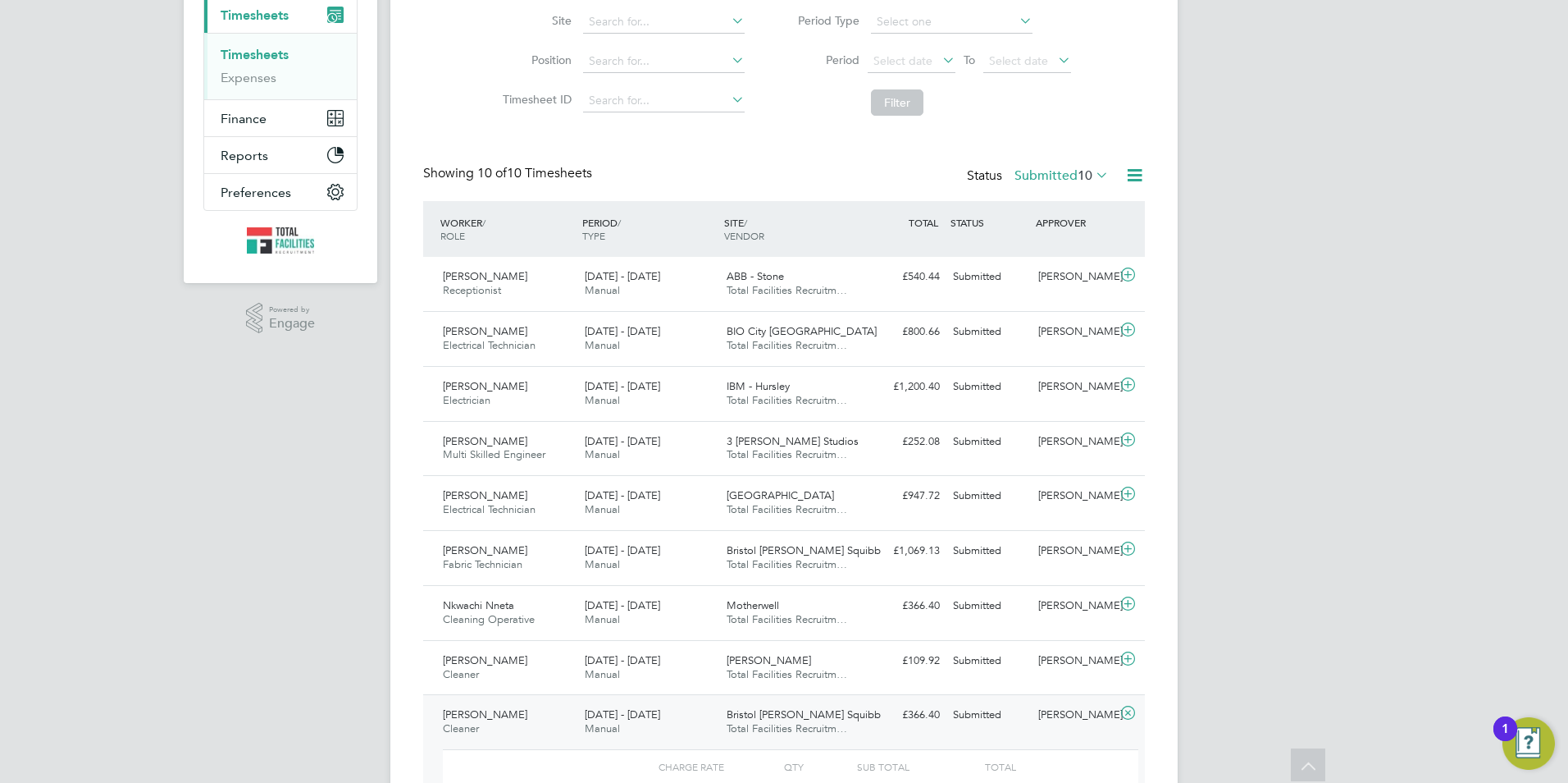
click at [1075, 183] on div "Status Submitted 10" at bounding box center [1039, 176] width 146 height 23
click at [1078, 174] on span "10" at bounding box center [1085, 175] width 15 height 17
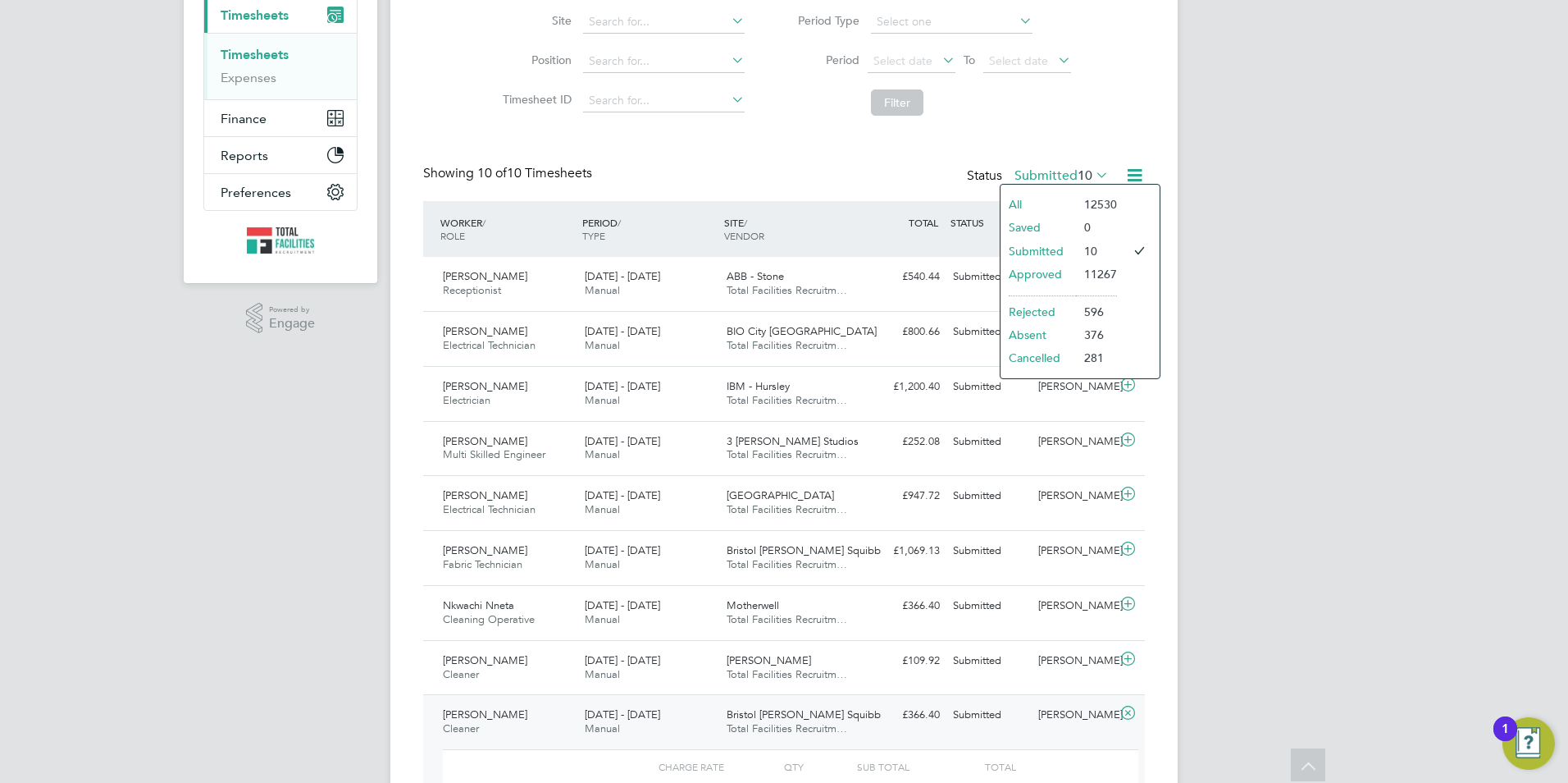
click at [1072, 268] on li "Approved" at bounding box center [1037, 273] width 76 height 23
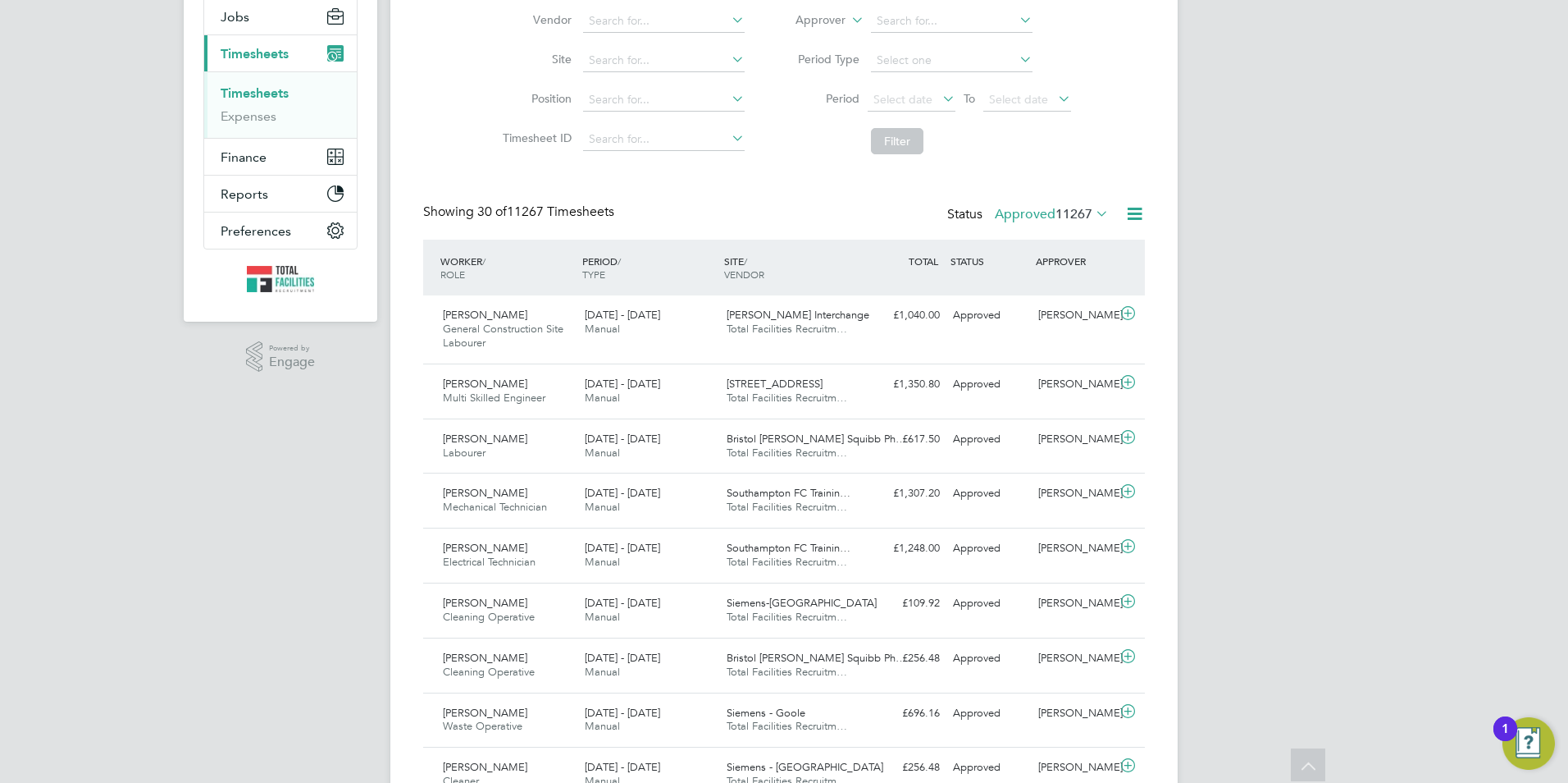
scroll to position [0, 0]
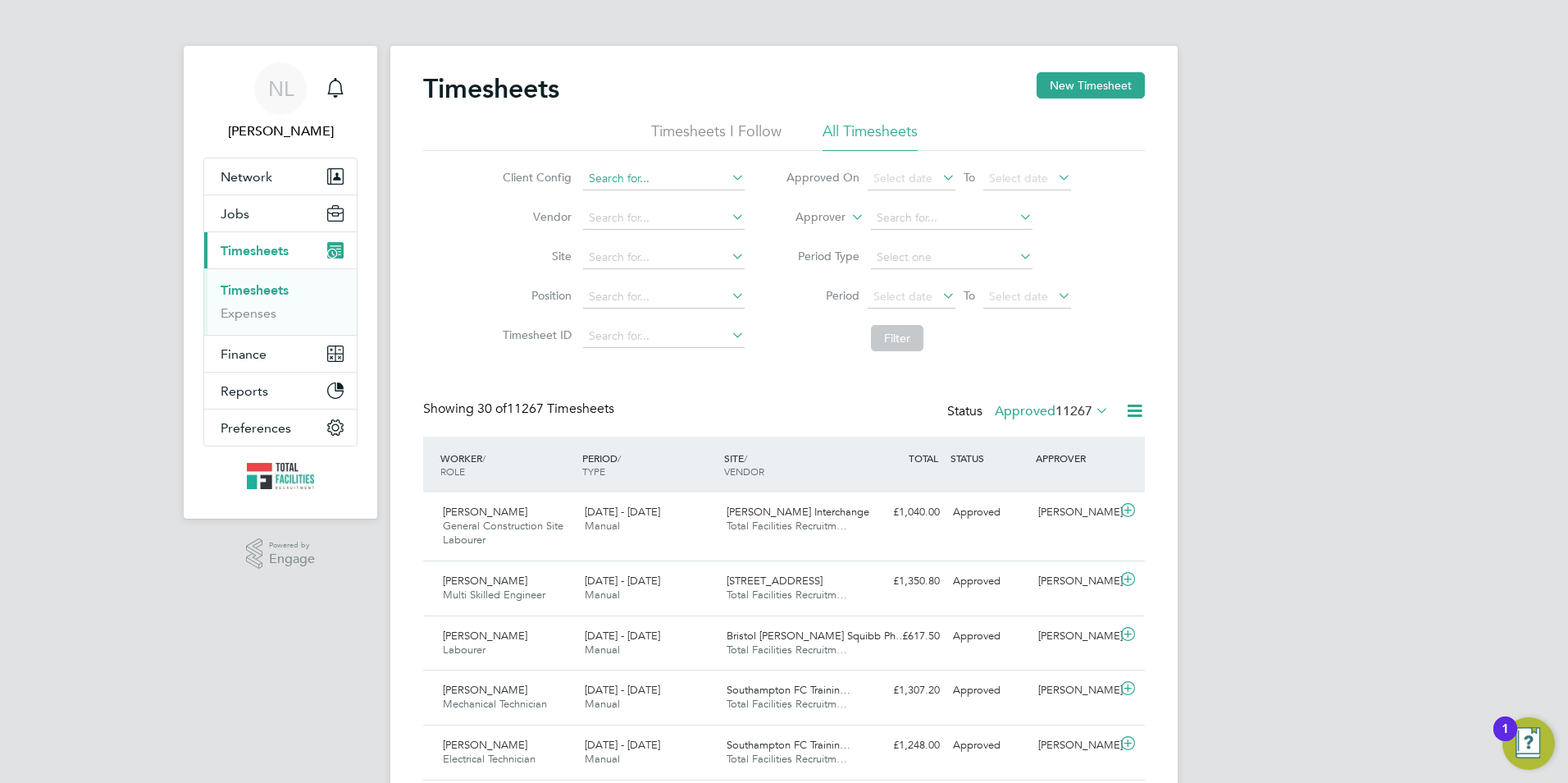
click at [709, 169] on input at bounding box center [663, 178] width 161 height 23
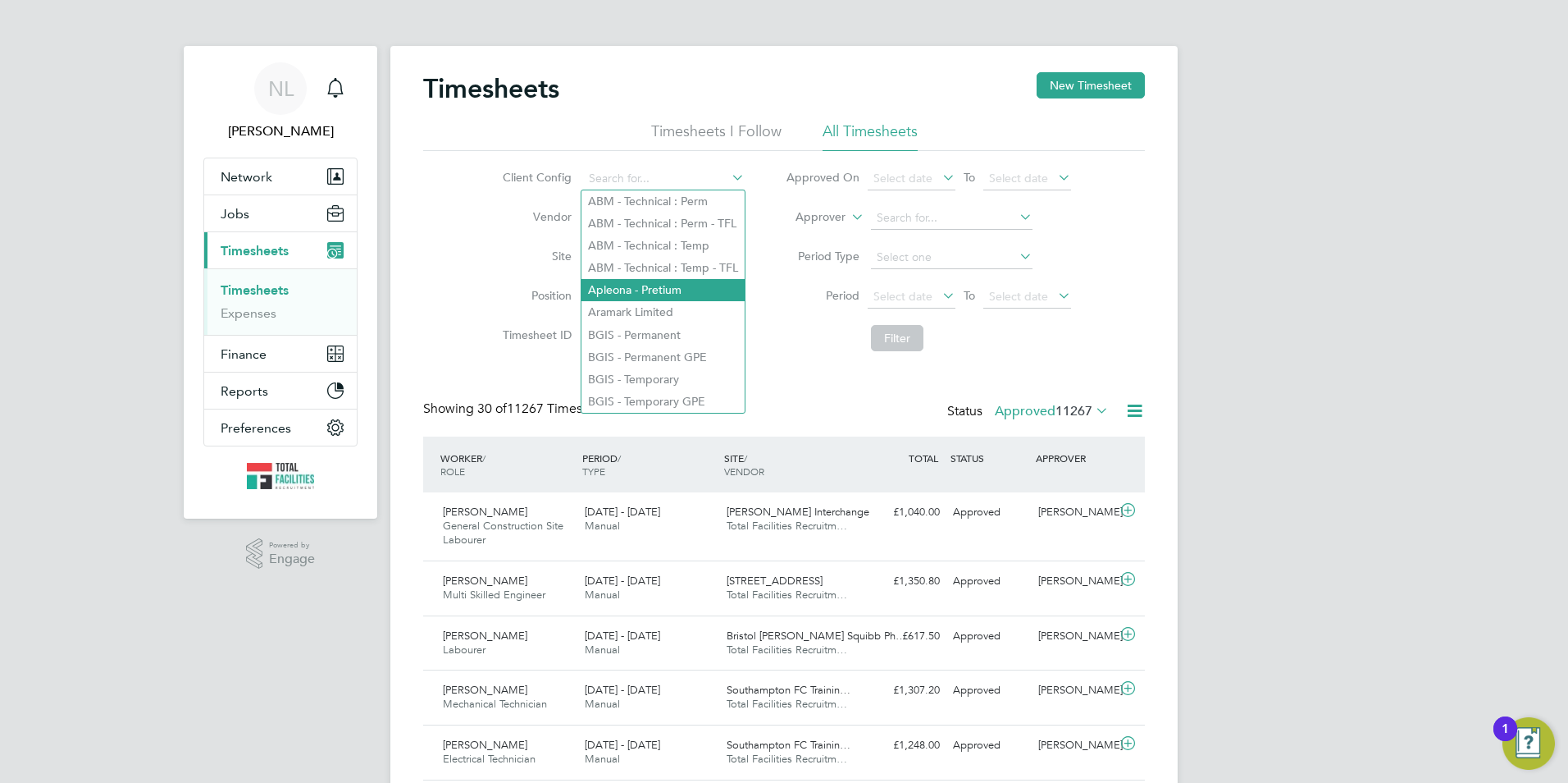
click at [643, 282] on li "Apleona - Pretium" at bounding box center [662, 290] width 163 height 22
type input "Apleona - Pretium"
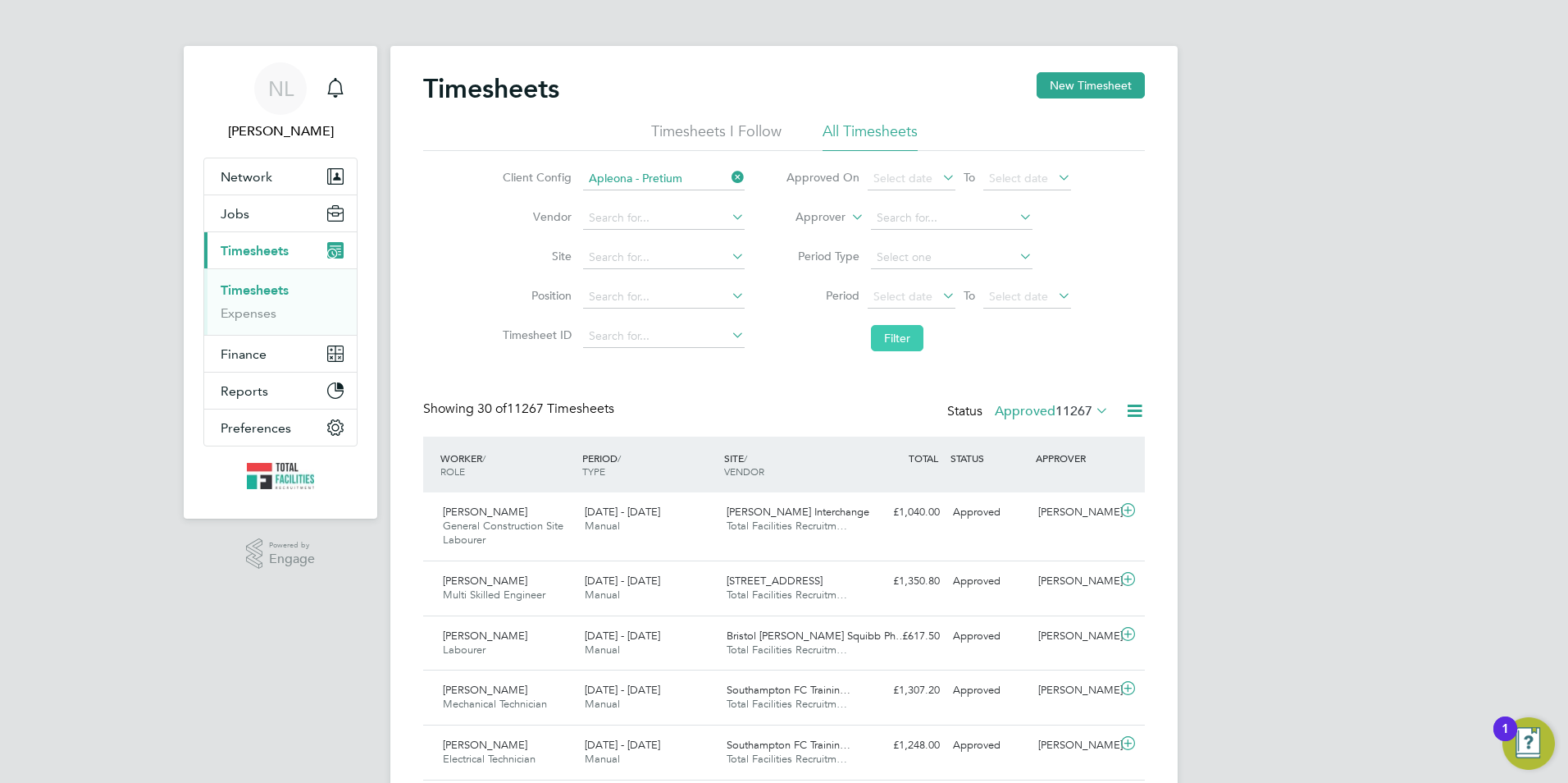
click at [921, 334] on button "Filter" at bounding box center [897, 338] width 52 height 26
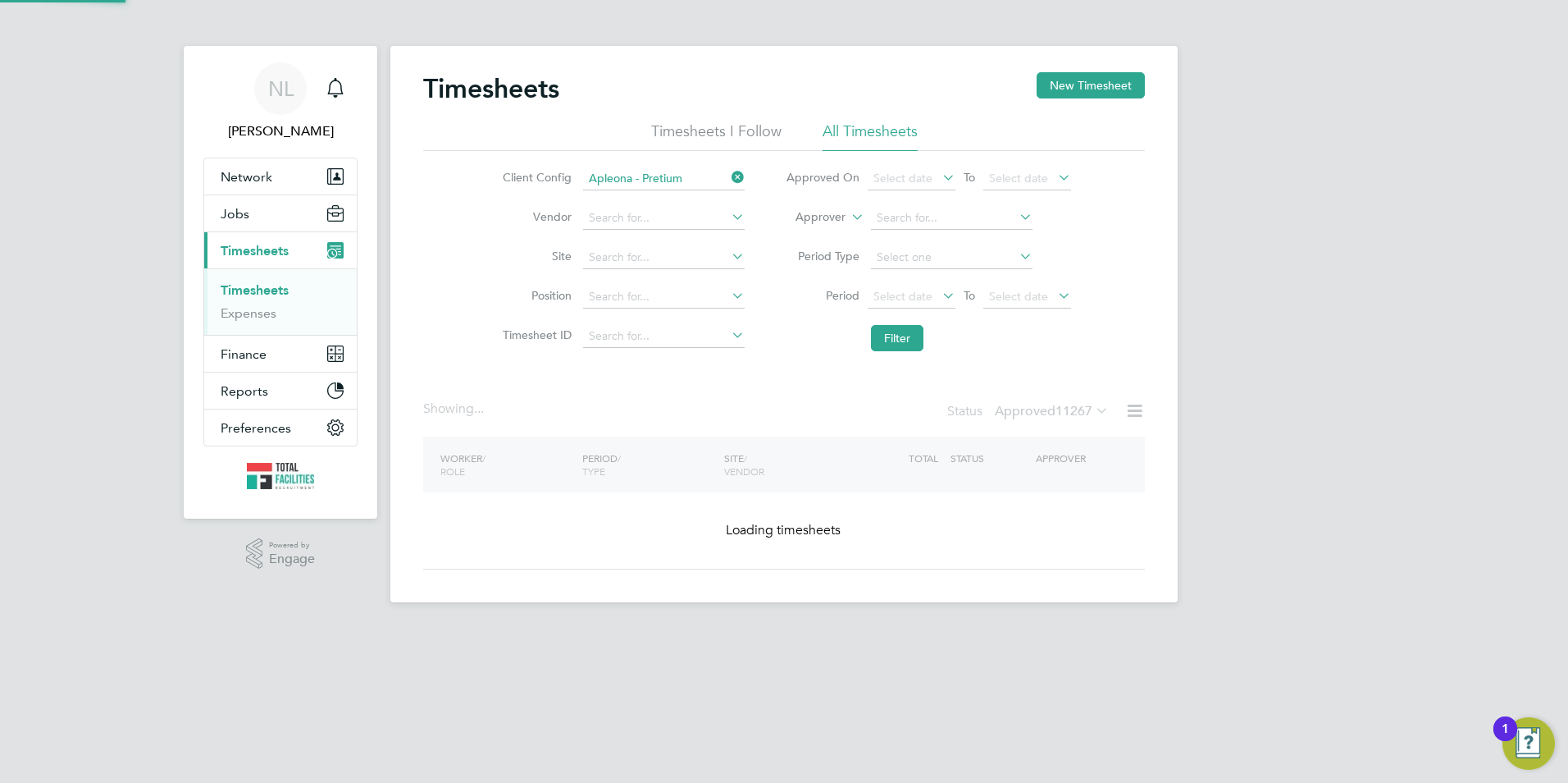
drag, startPoint x: 1035, startPoint y: 392, endPoint x: 1034, endPoint y: 409, distance: 17.0
click at [1034, 397] on div "Timesheets New Timesheet Timesheets I Follow All Timesheets Client Config Apleo…" at bounding box center [784, 320] width 722 height 497
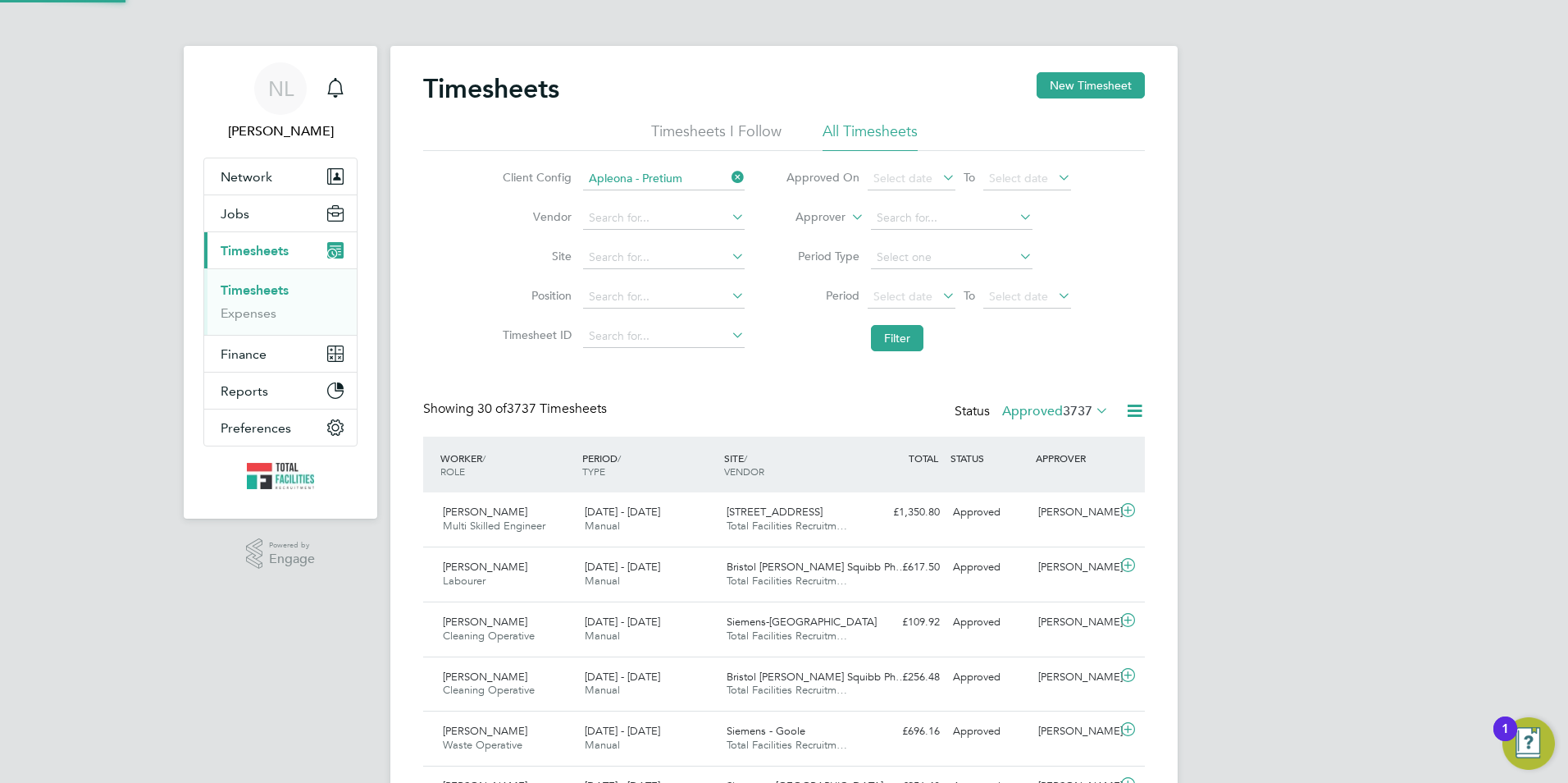
click at [1034, 409] on label "Approved 3737" at bounding box center [1055, 412] width 106 height 17
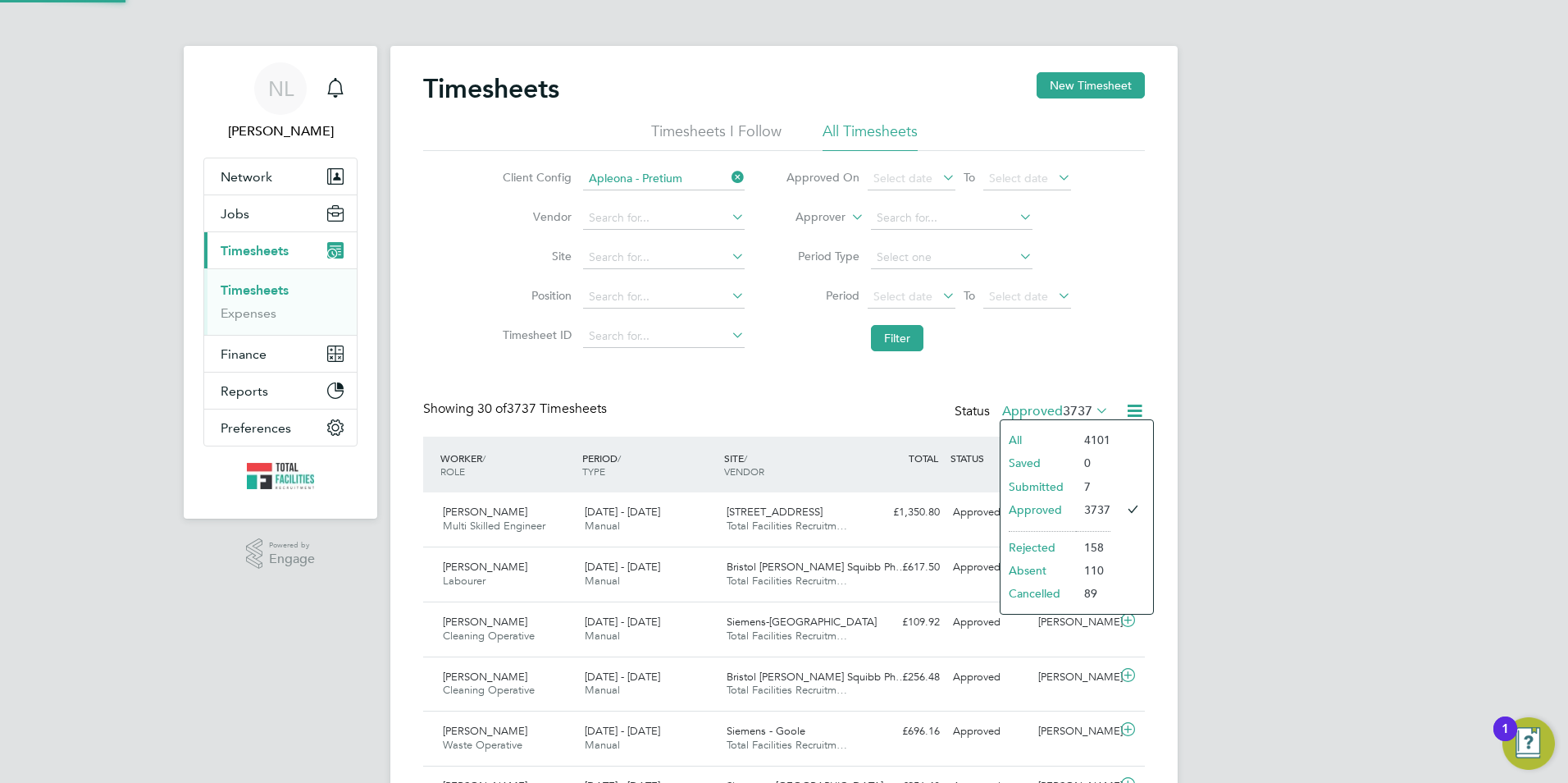
scroll to position [42, 143]
click at [1047, 482] on li "Submitted" at bounding box center [1037, 486] width 76 height 23
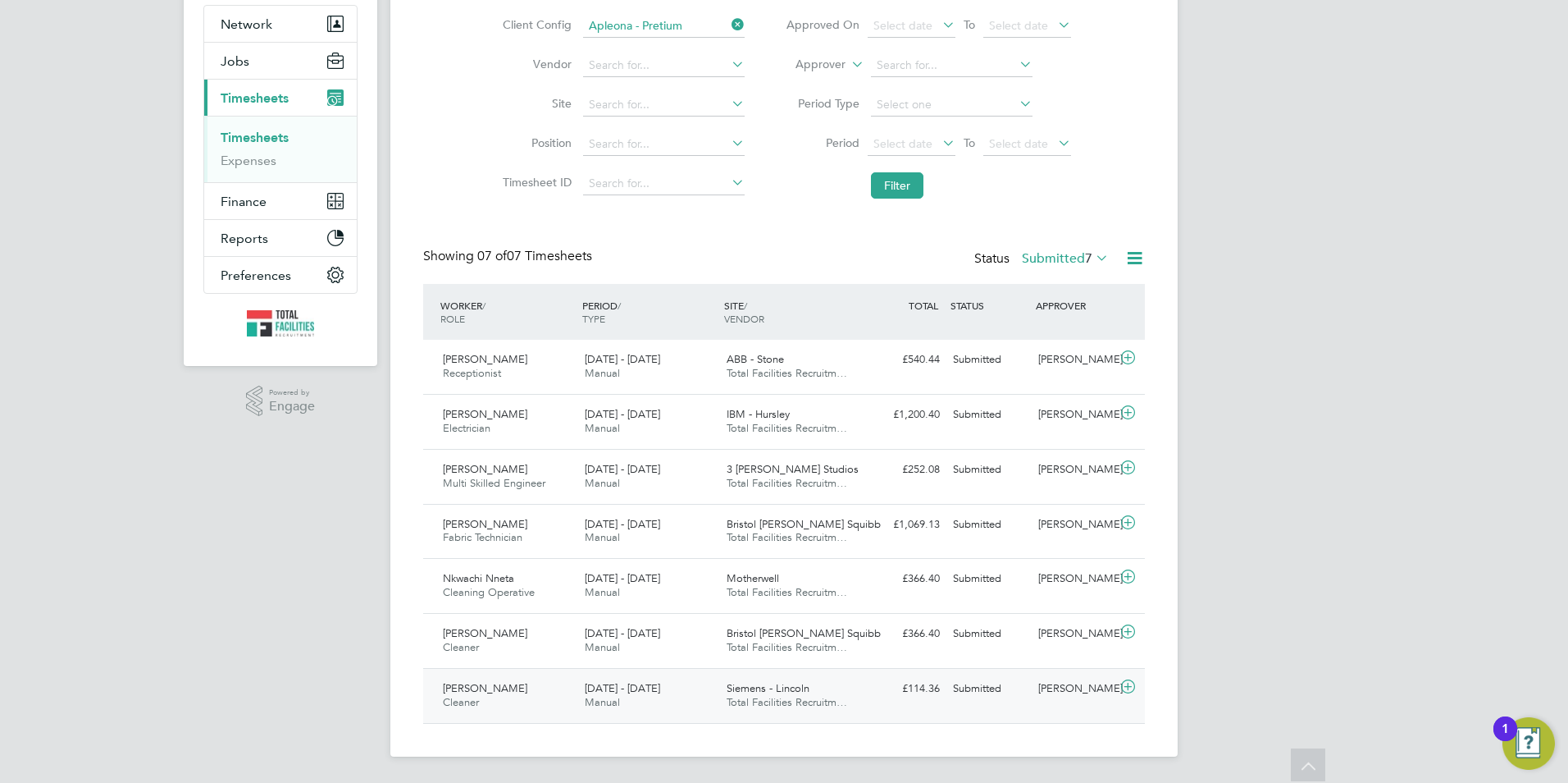
click at [1048, 698] on div "[PERSON_NAME]" at bounding box center [1074, 688] width 85 height 27
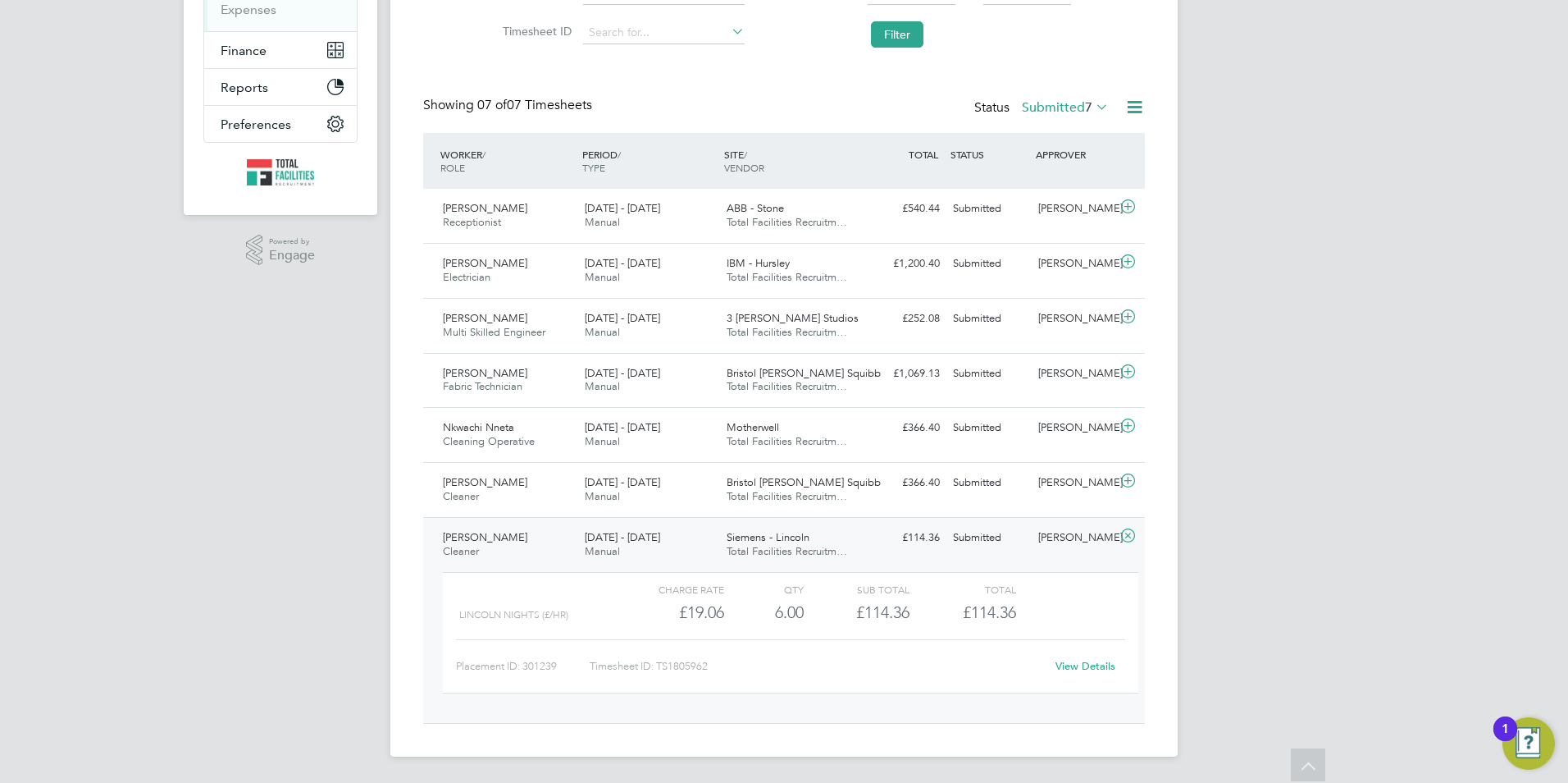
click at [1070, 662] on link "View Details" at bounding box center [1085, 665] width 60 height 14
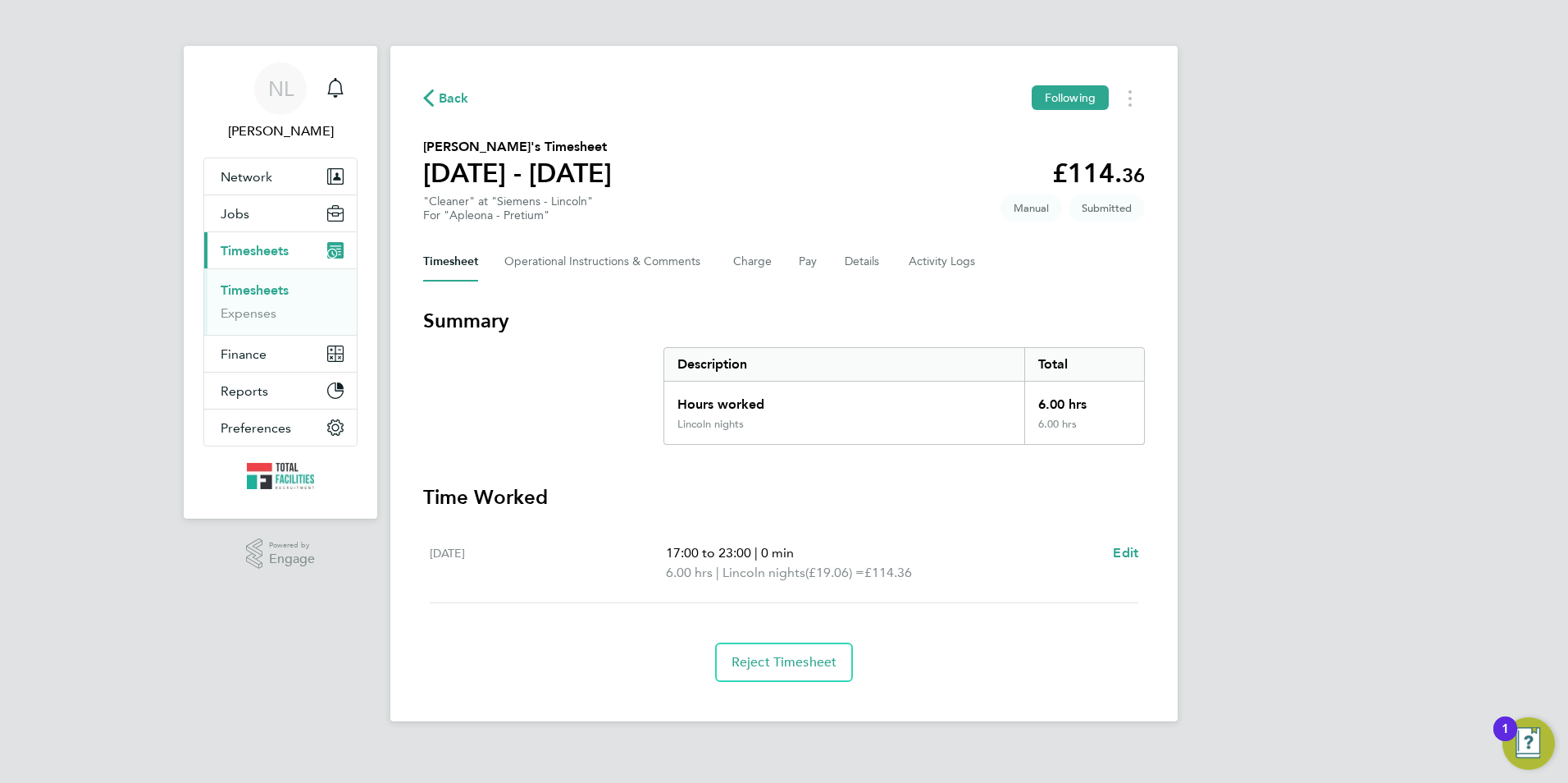
click at [432, 94] on icon "button" at bounding box center [428, 98] width 10 height 17
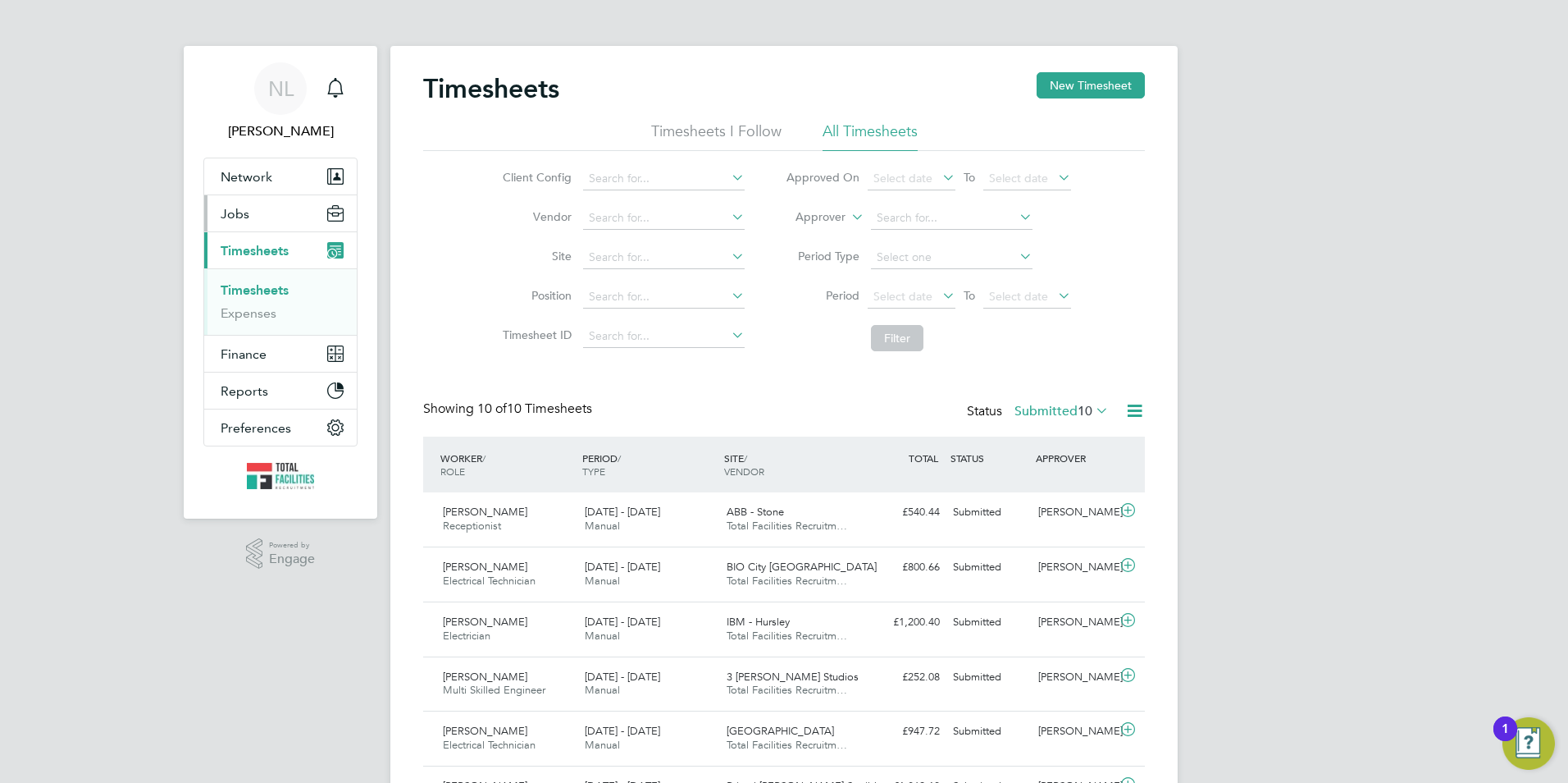
drag, startPoint x: 226, startPoint y: 202, endPoint x: 224, endPoint y: 210, distance: 8.2
click at [225, 204] on button "Jobs" at bounding box center [281, 213] width 153 height 36
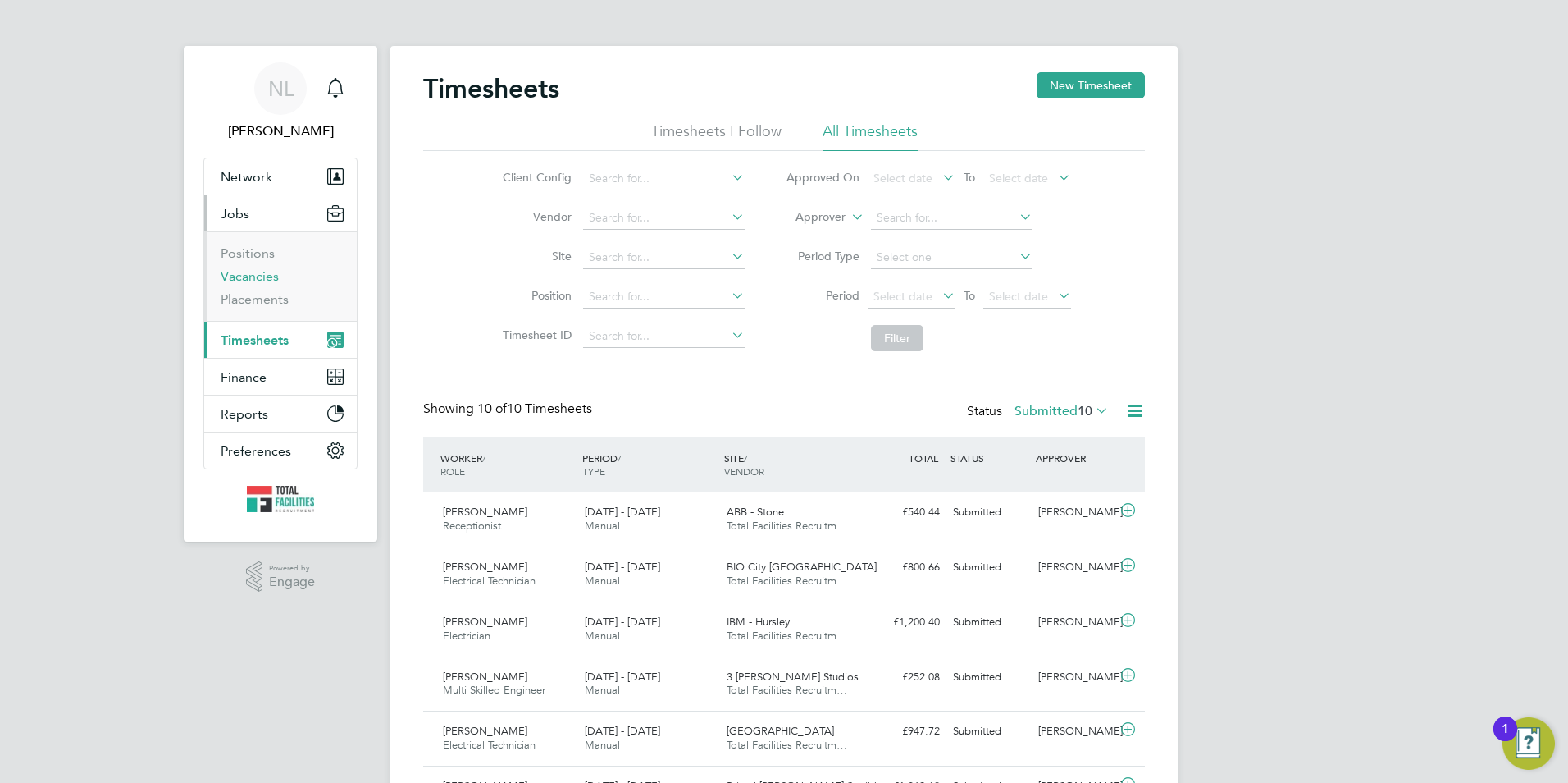
click at [240, 280] on link "Vacancies" at bounding box center [249, 275] width 58 height 16
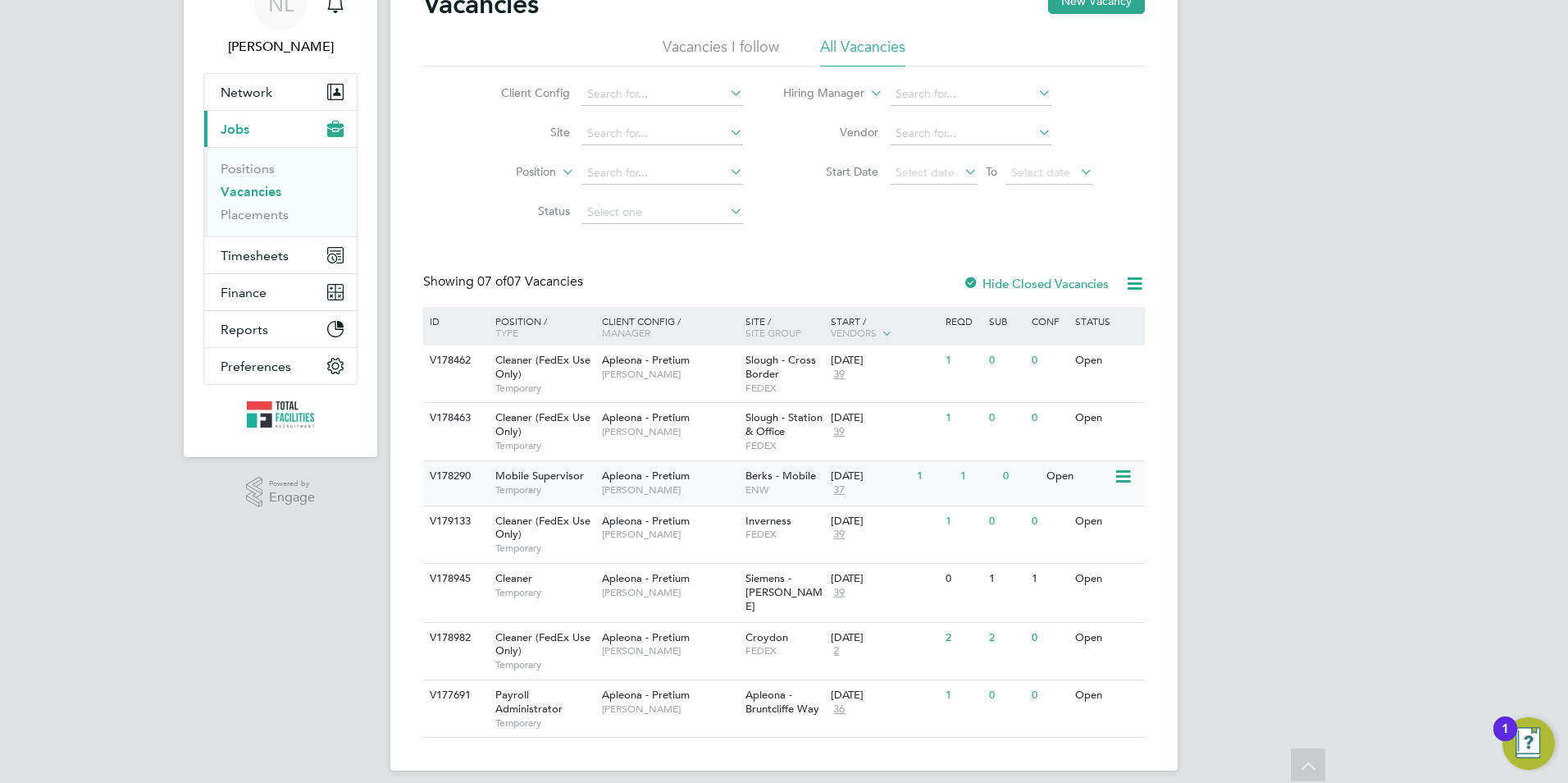
click at [769, 482] on span "Berks - Mobile" at bounding box center [781, 475] width 71 height 14
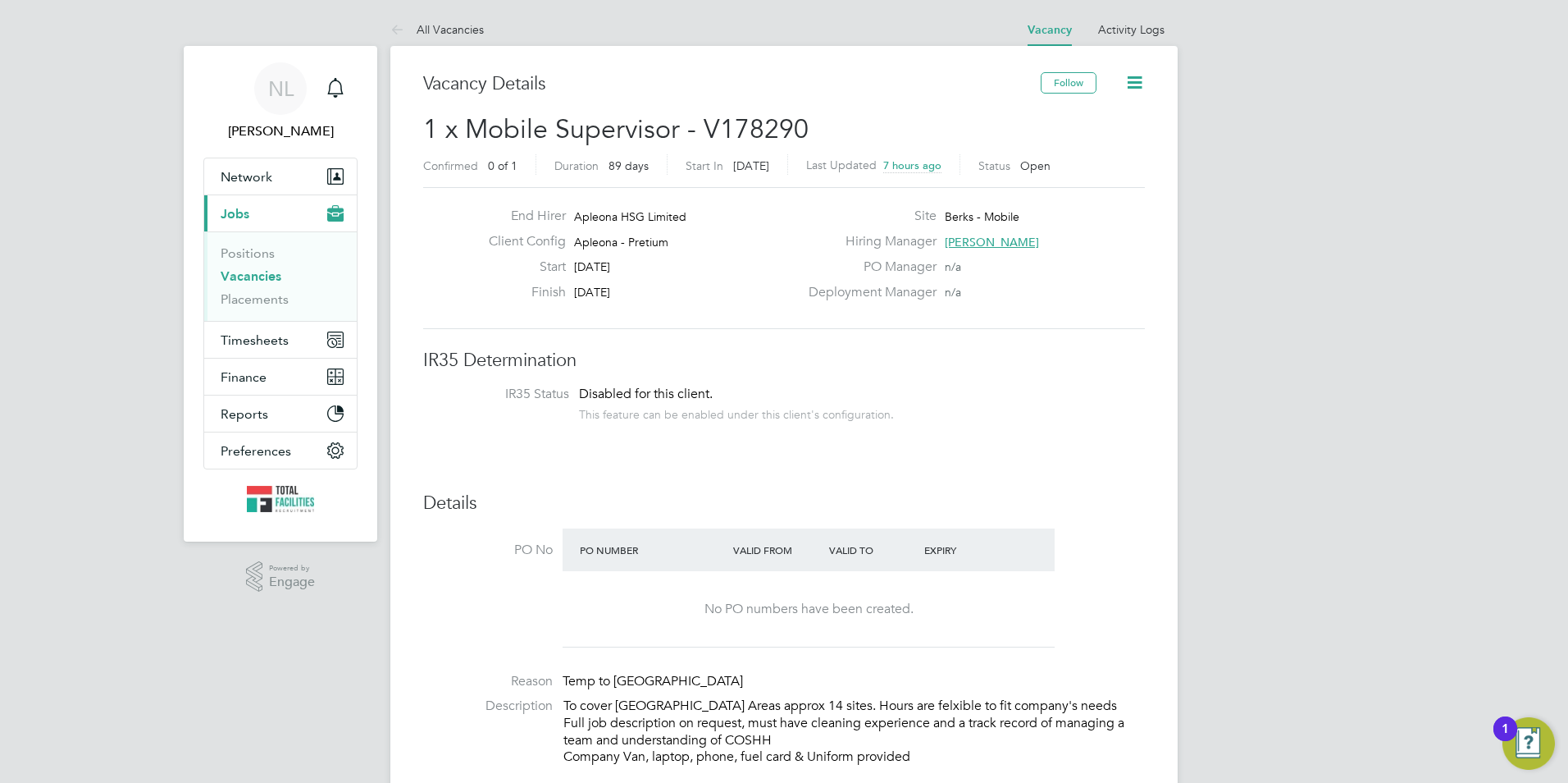
click at [974, 218] on span "Berks - Mobile" at bounding box center [982, 217] width 75 height 15
drag, startPoint x: 953, startPoint y: 217, endPoint x: 1034, endPoint y: 211, distance: 81.2
click at [1034, 211] on div "Site Berks - Mobile" at bounding box center [975, 219] width 353 height 25
drag, startPoint x: 1034, startPoint y: 211, endPoint x: 978, endPoint y: 218, distance: 56.4
click at [978, 218] on span "Berks - Mobile" at bounding box center [982, 217] width 75 height 15
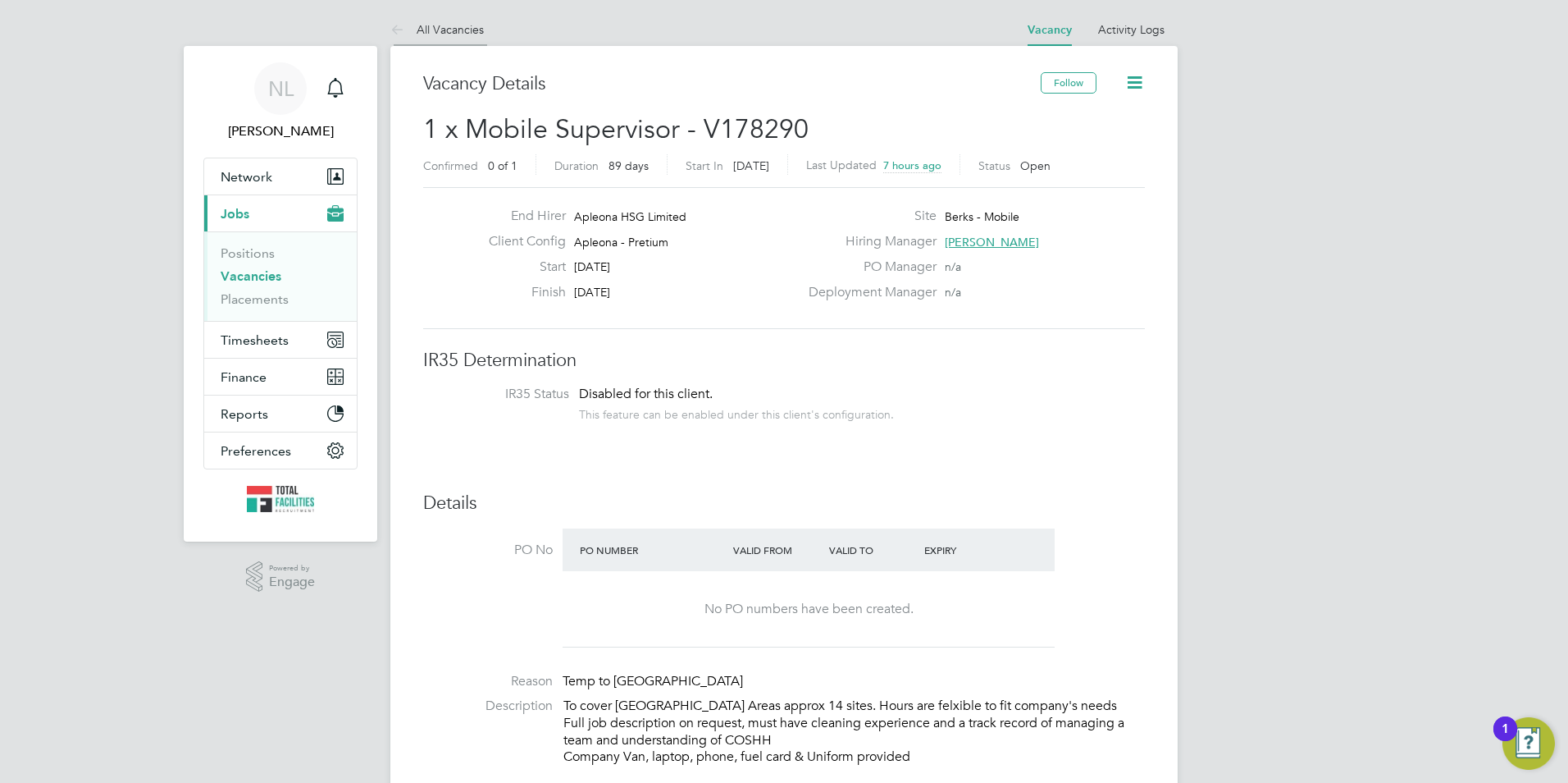
click at [423, 35] on link "All Vacancies" at bounding box center [437, 30] width 93 height 15
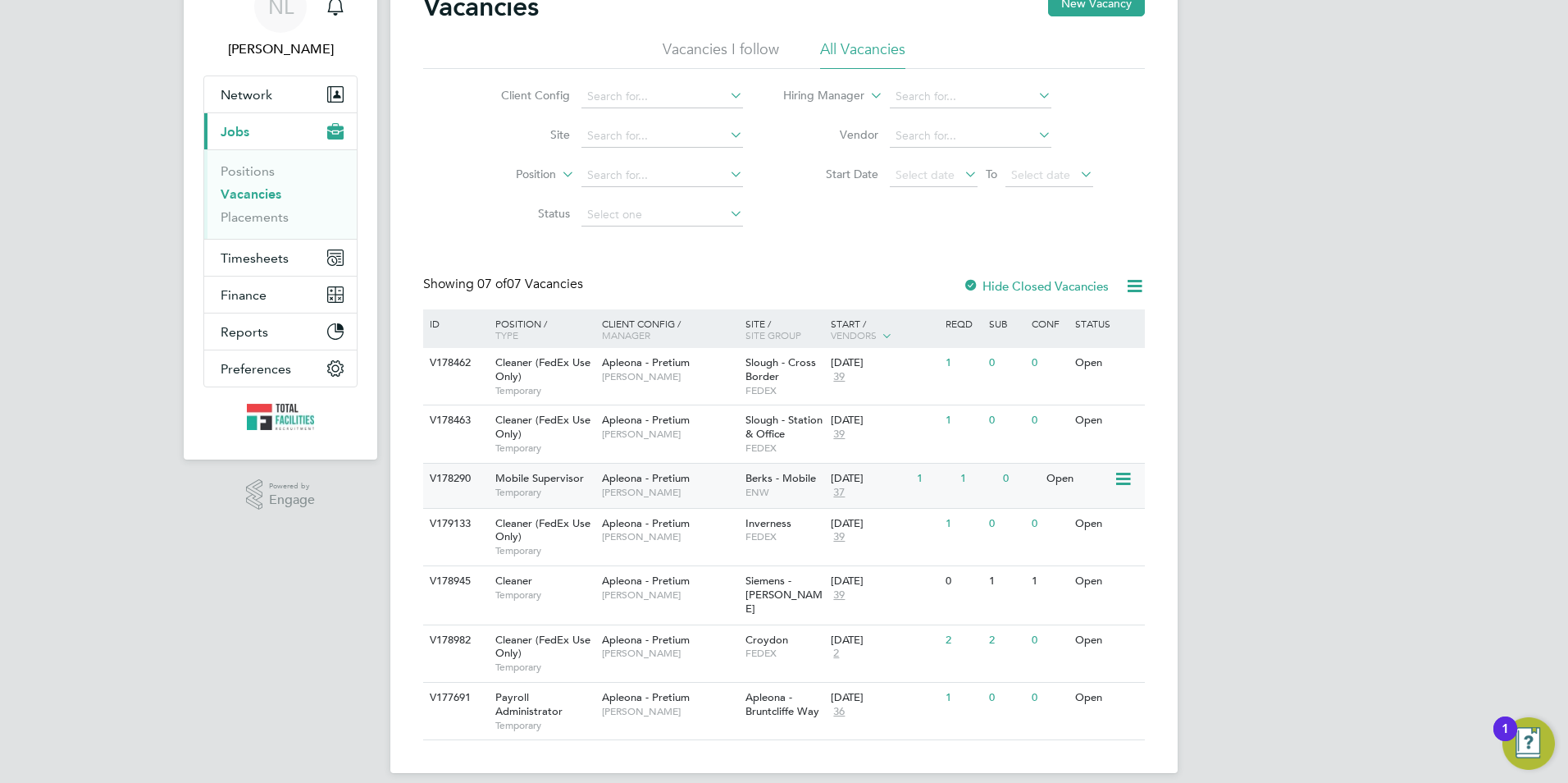
scroll to position [85, 0]
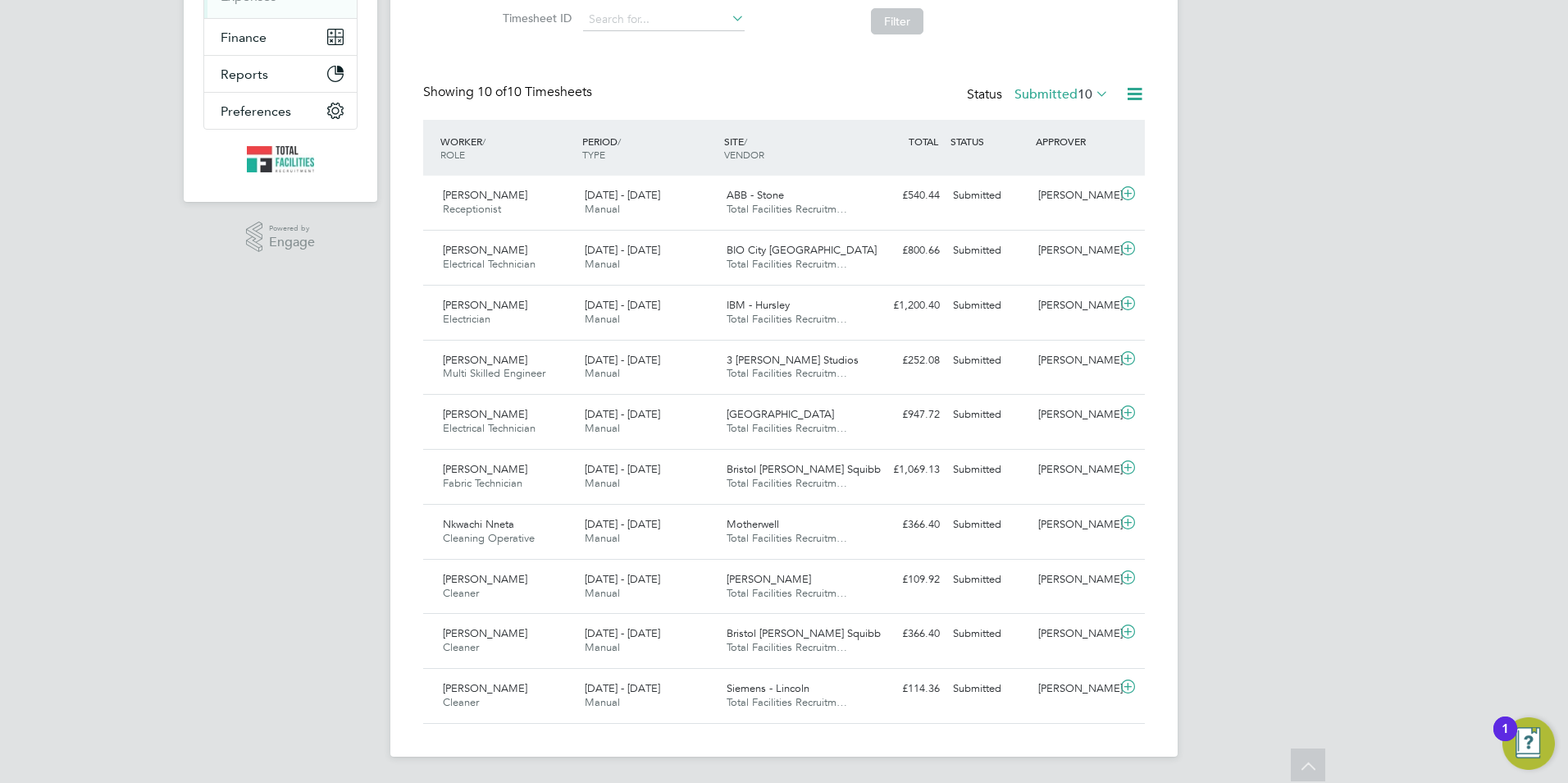
click at [1083, 92] on div "Status Submitted 10" at bounding box center [1039, 95] width 146 height 23
click at [1084, 88] on span "10" at bounding box center [1085, 94] width 15 height 17
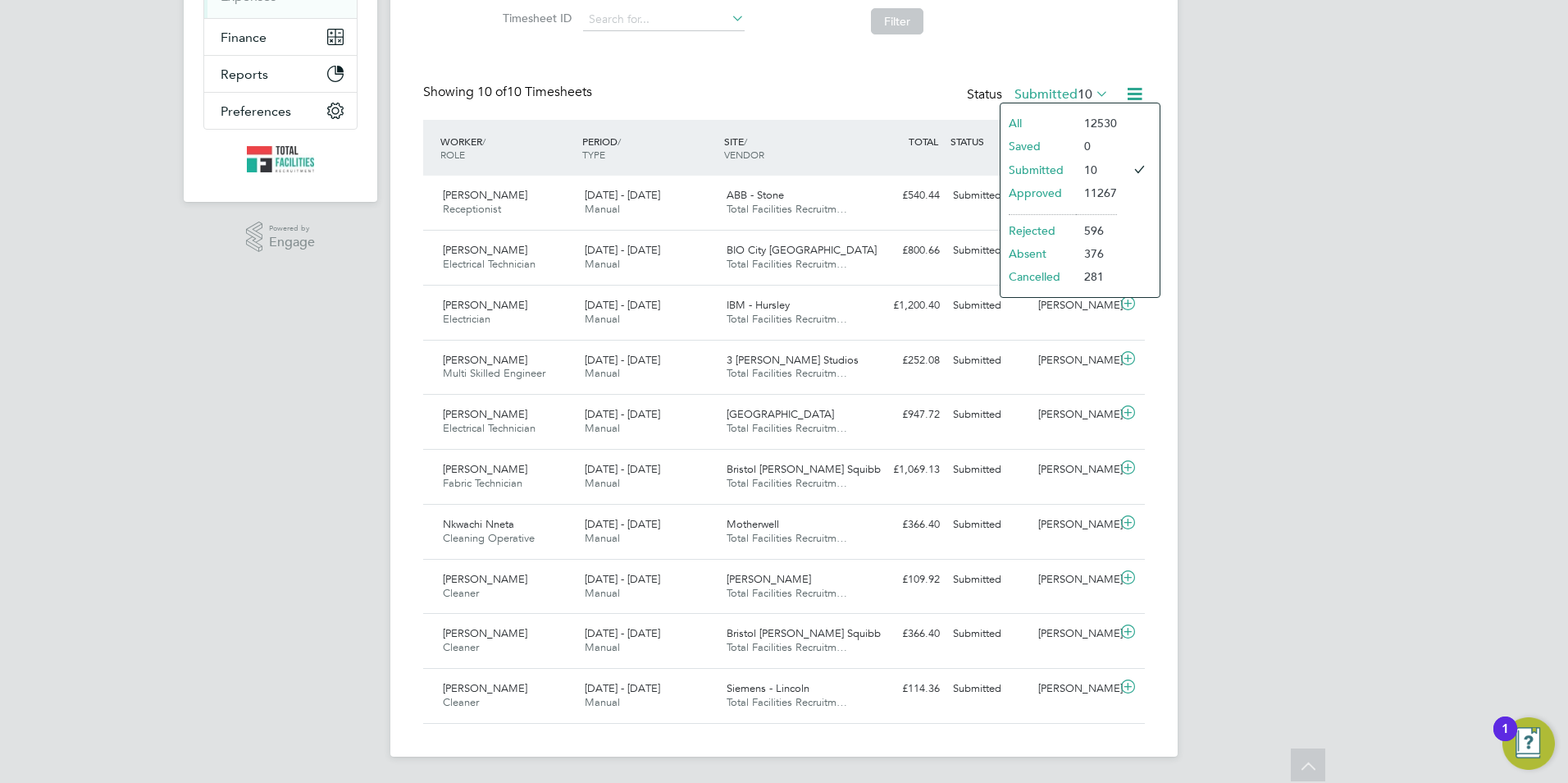
click at [1034, 185] on li "Approved" at bounding box center [1037, 192] width 76 height 23
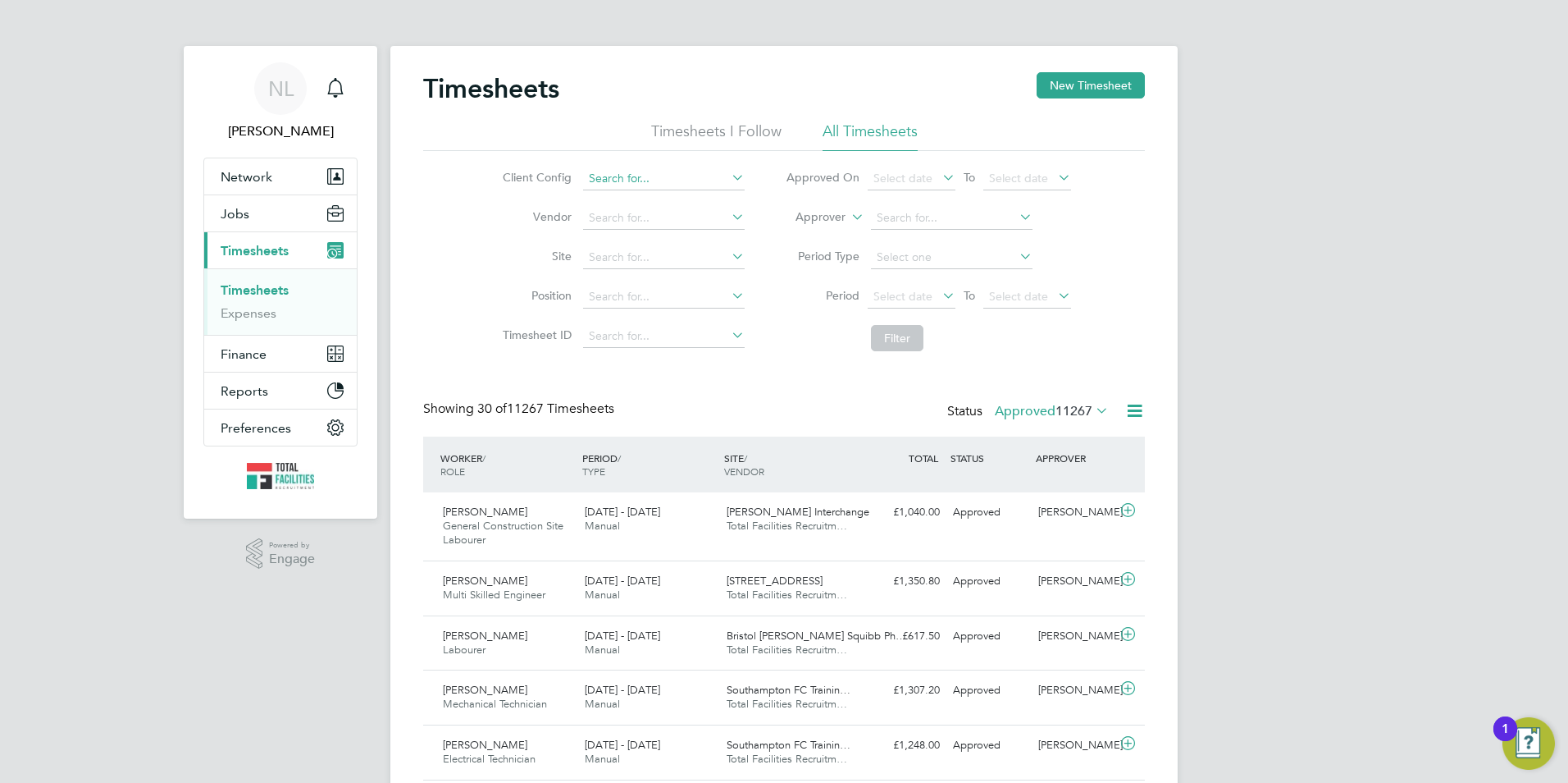
click at [607, 178] on input at bounding box center [663, 178] width 161 height 23
click at [647, 289] on li "Apleona - Pretium" at bounding box center [662, 290] width 163 height 22
type input "Apleona - Pretium"
click at [1035, 413] on label "Approved 11267" at bounding box center [1051, 412] width 114 height 17
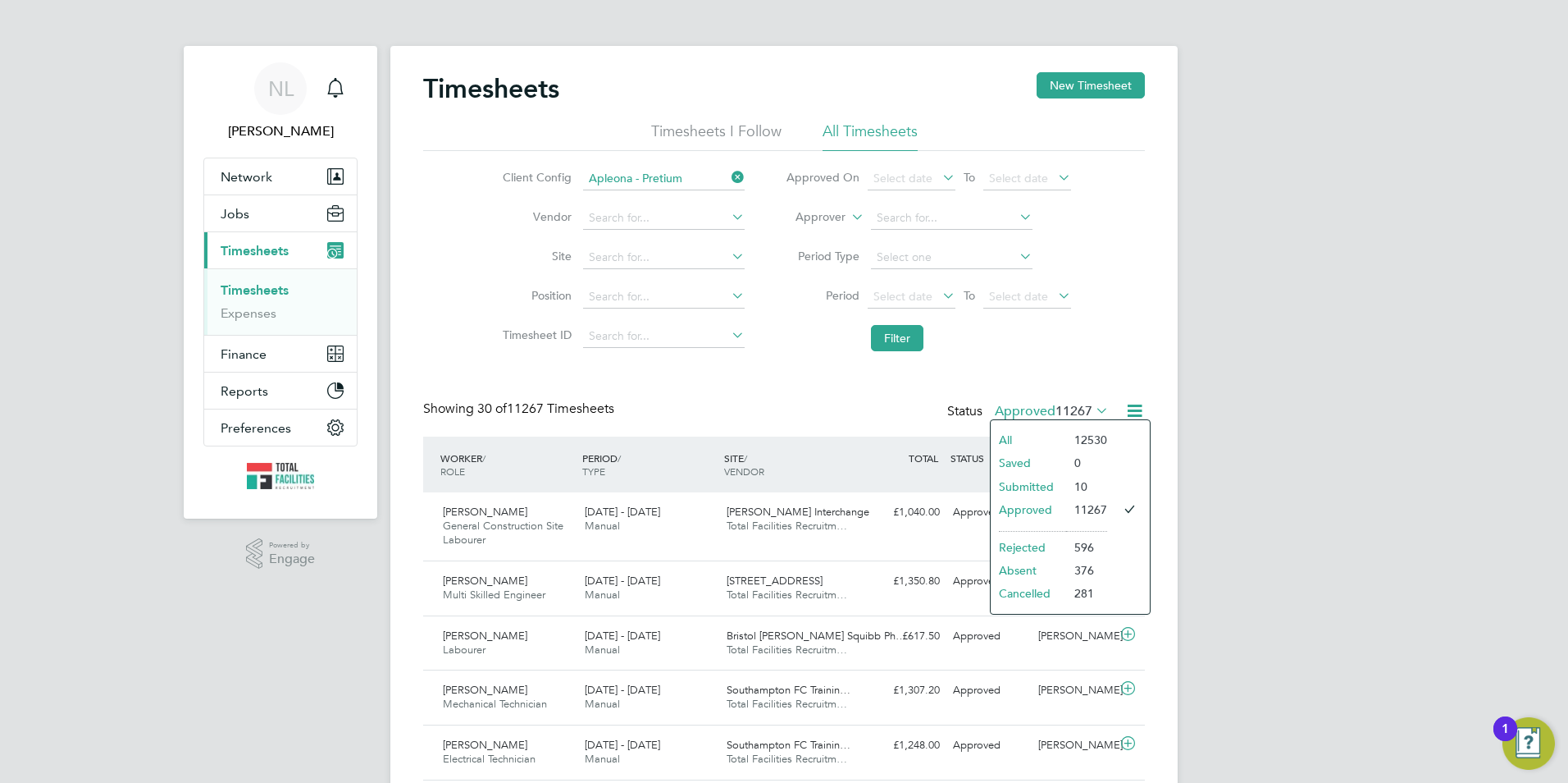
click at [1029, 482] on li "Submitted" at bounding box center [1028, 486] width 76 height 23
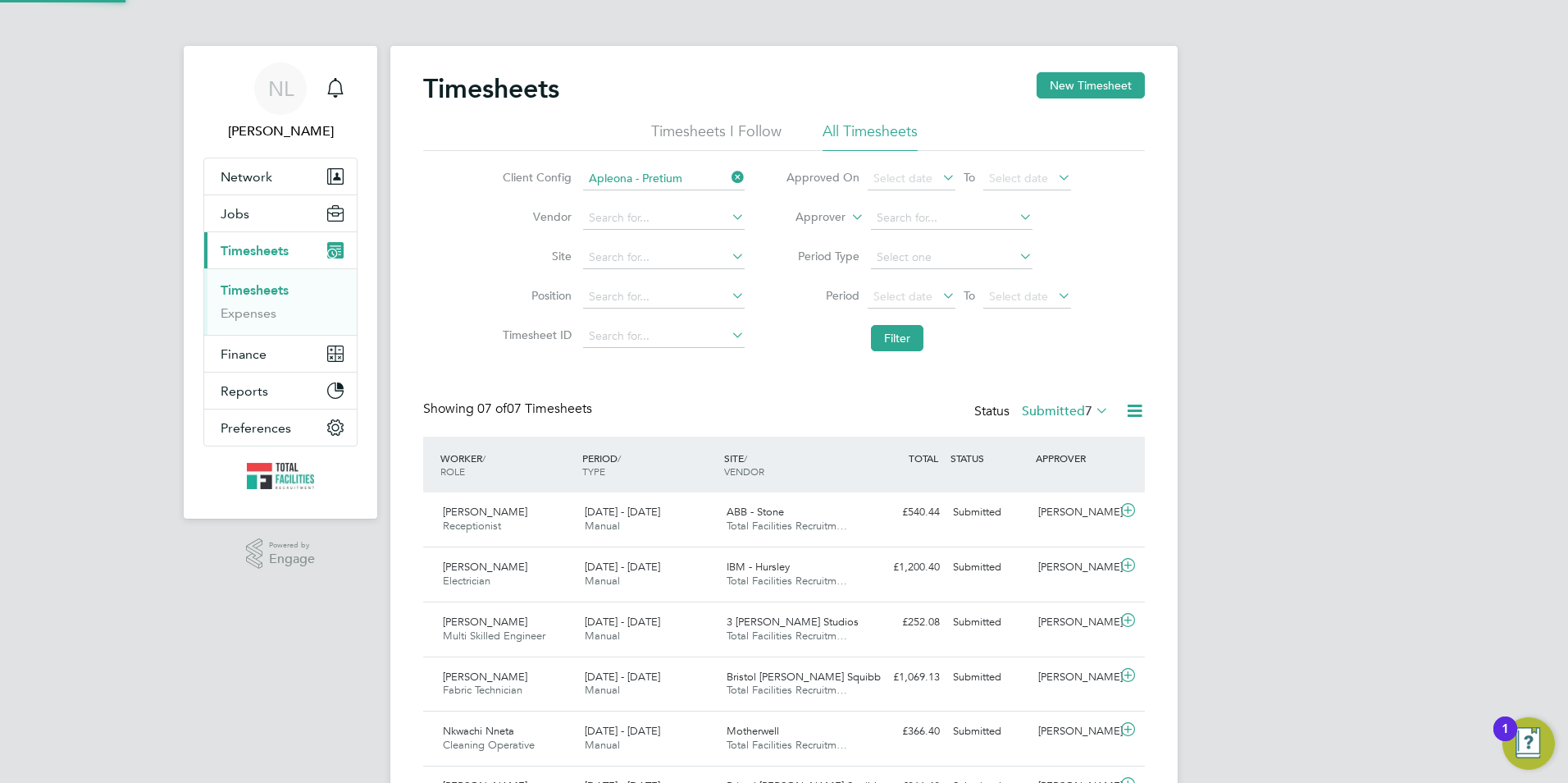
scroll to position [42, 143]
